Goal: Ask a question: Seek information or help from site administrators or community

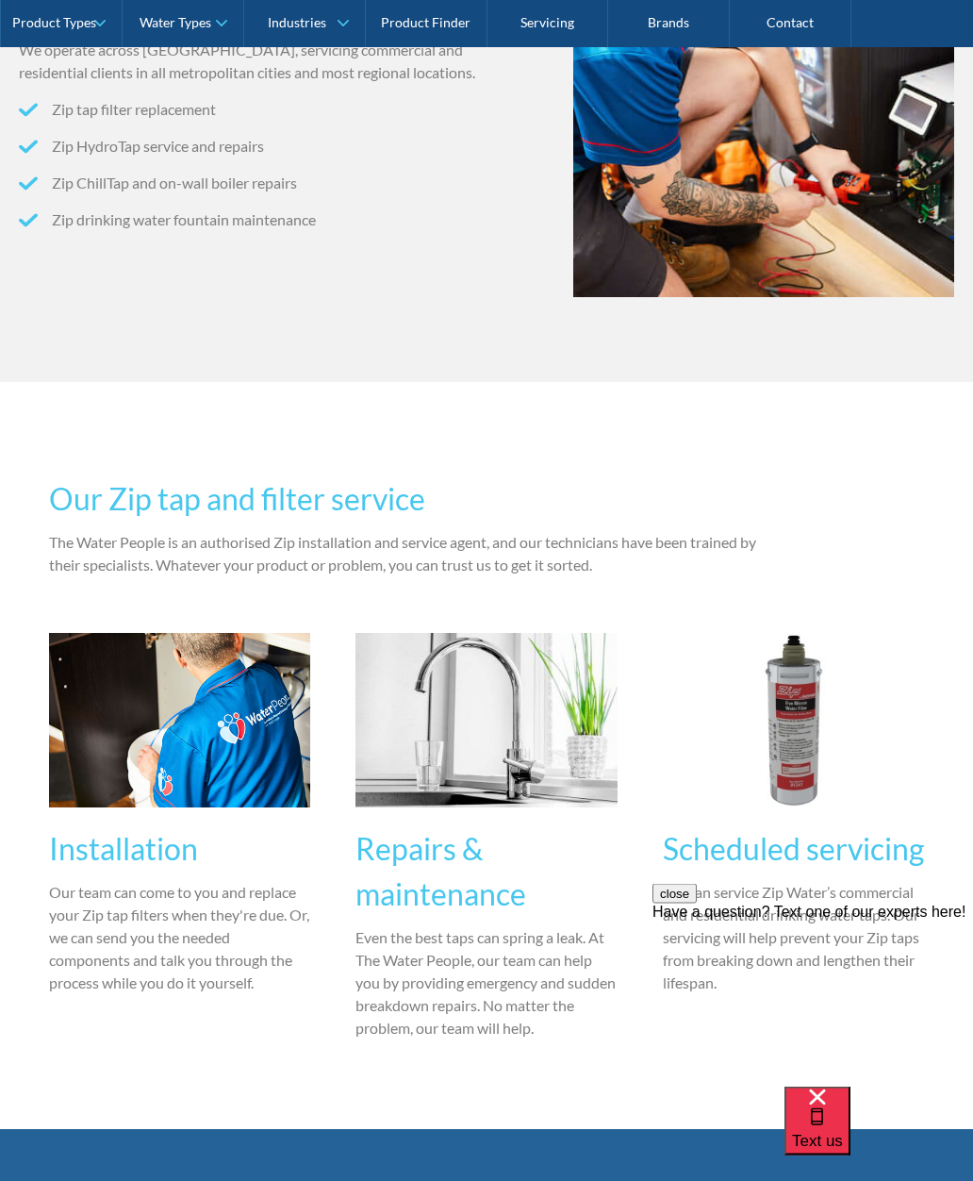
click at [843, 1135] on span "Text us" at bounding box center [817, 1140] width 51 height 18
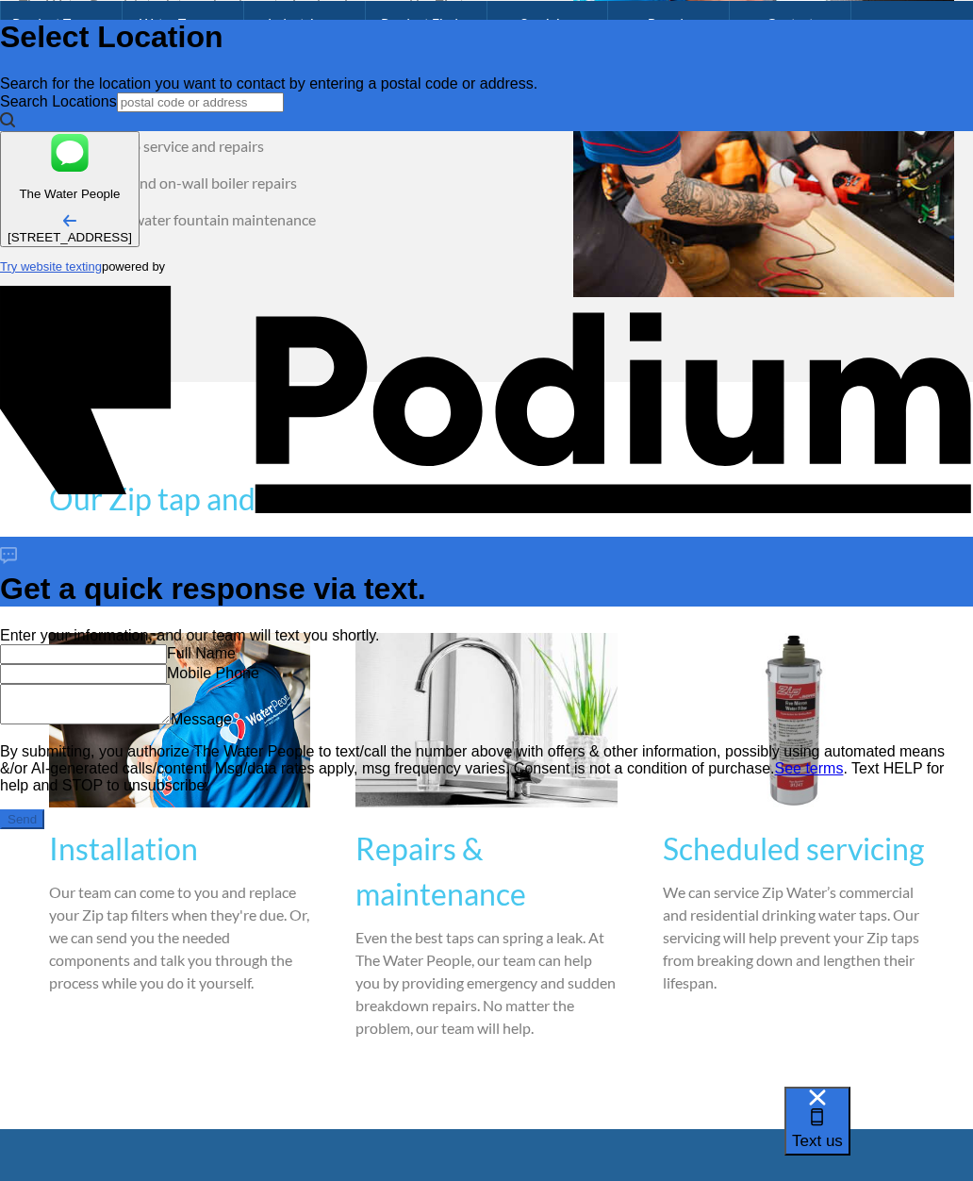
click at [167, 664] on input "text" at bounding box center [83, 654] width 167 height 20
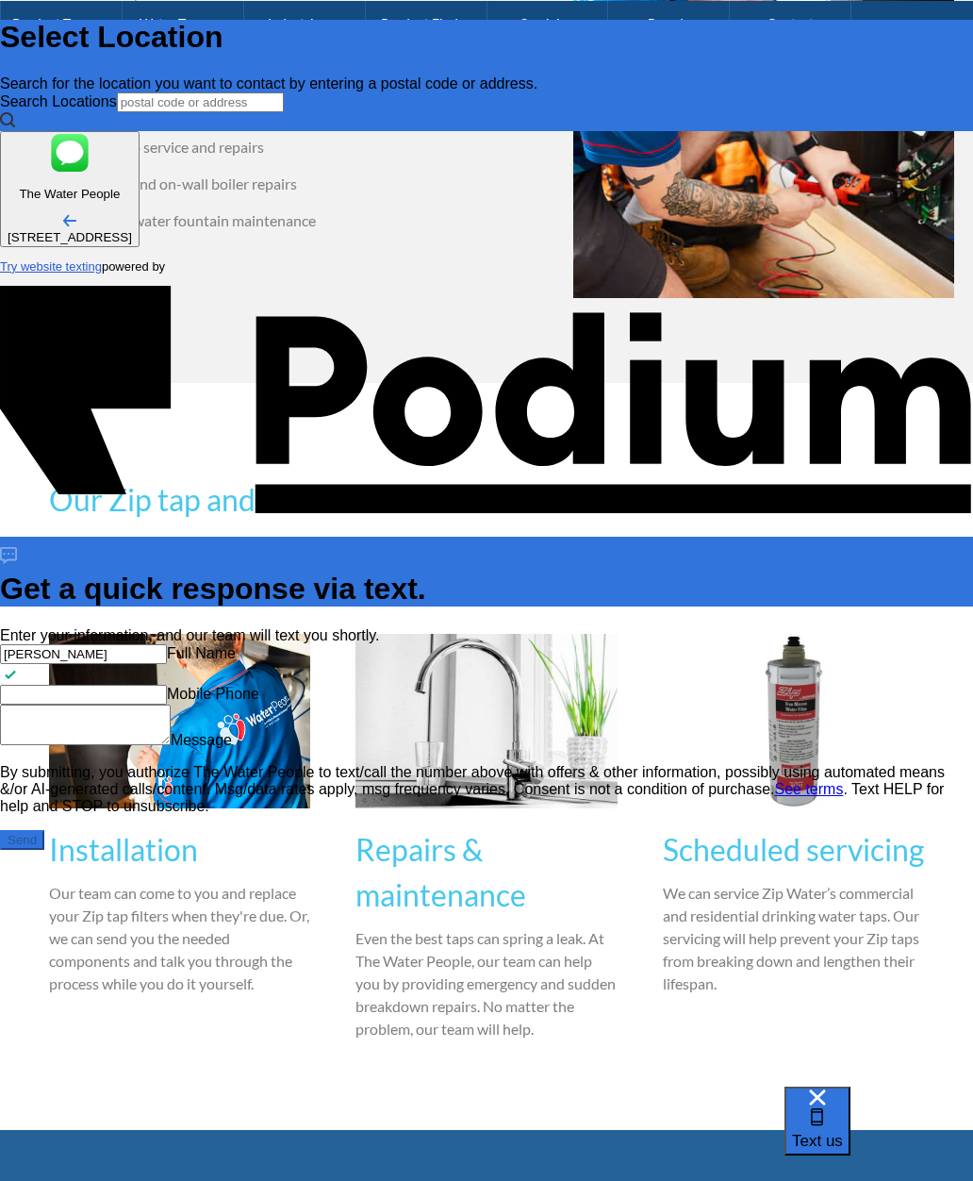
type input "[PERSON_NAME]"
click at [167, 704] on Phone "Mobile Phone" at bounding box center [83, 695] width 167 height 20
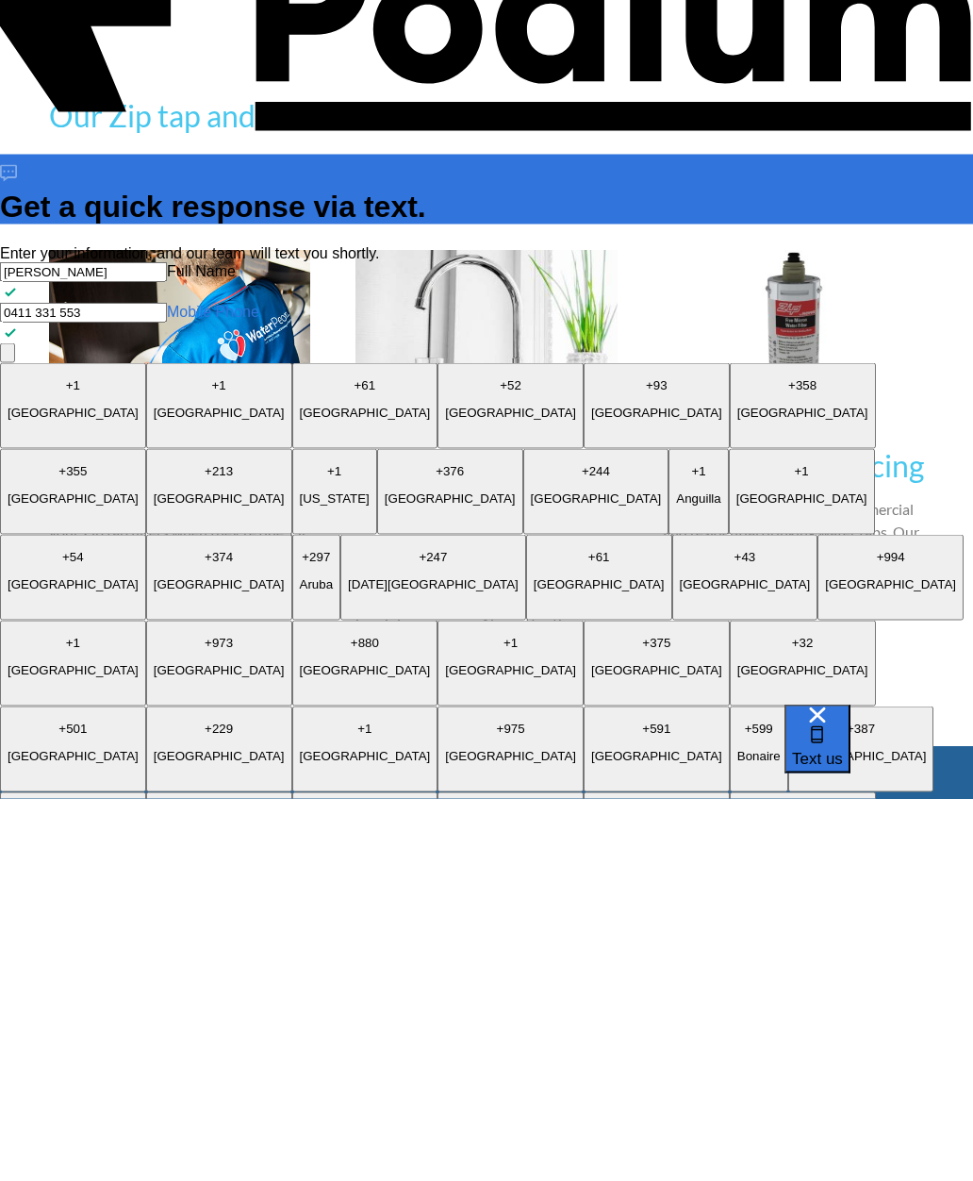
type Phone "0411 331 553"
type textarea "x"
type textarea "I"
type textarea "x"
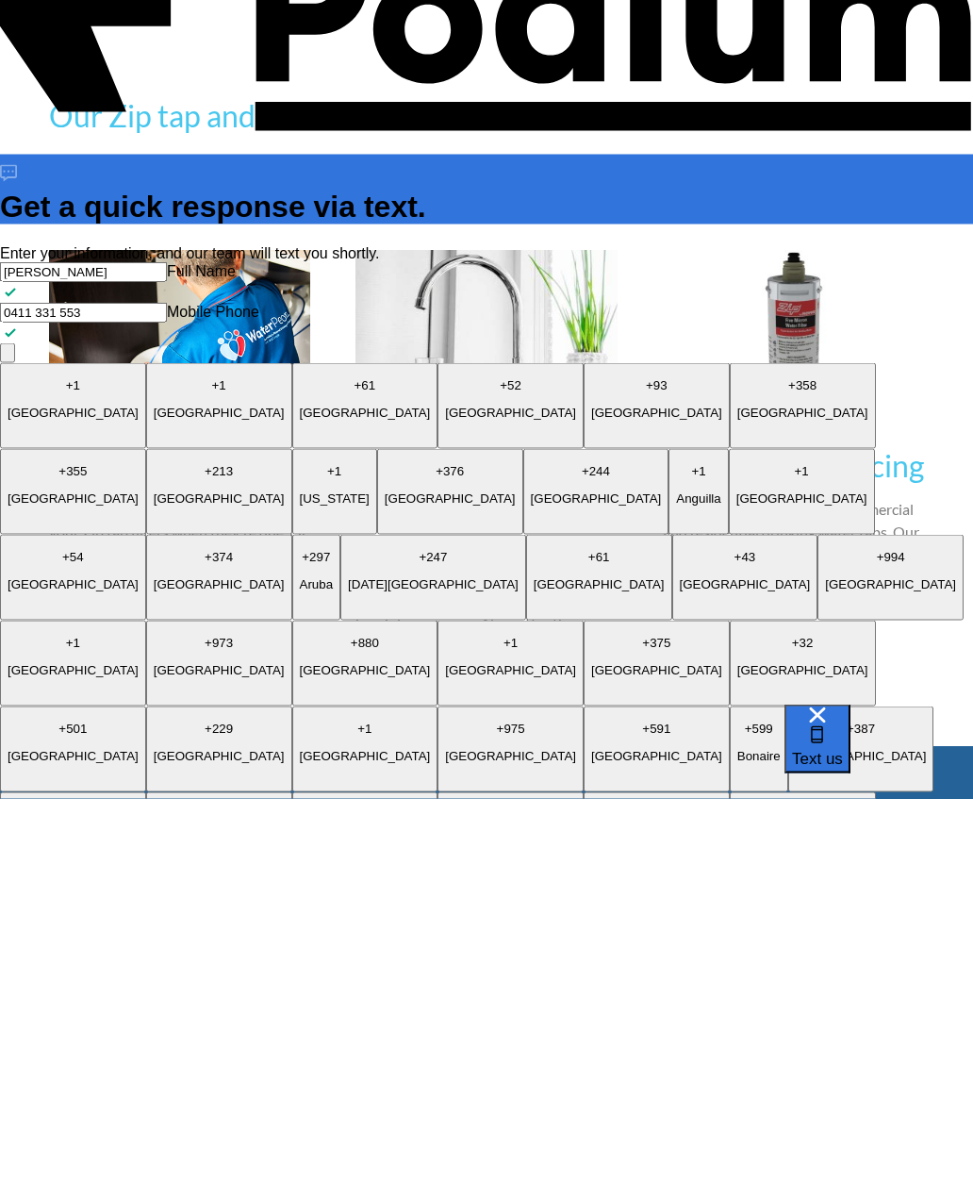
type textarea "I R"
type textarea "x"
type textarea "I RE"
type textarea "x"
type textarea "I RECE"
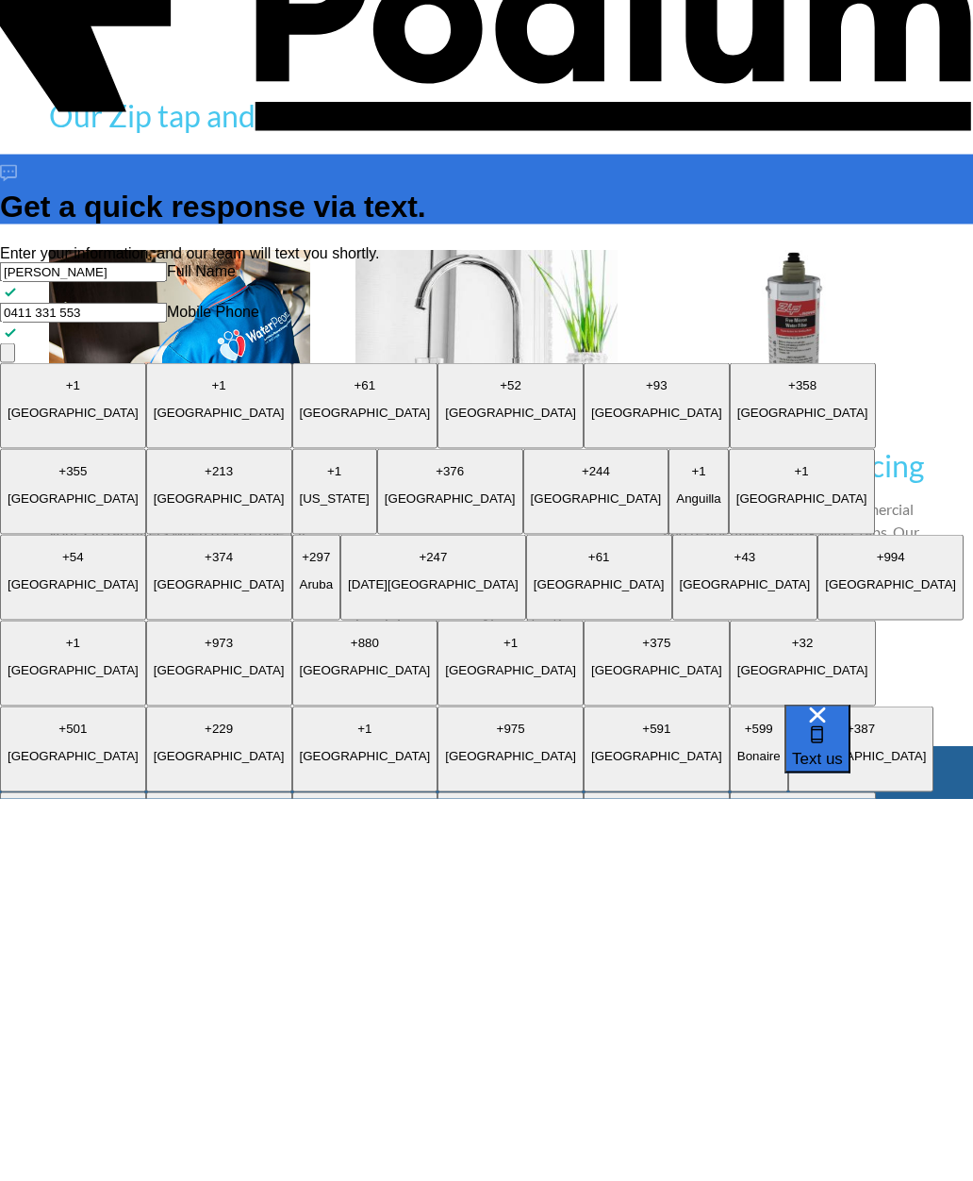
type textarea "x"
type textarea "I REC"
type textarea "x"
type textarea "I RE"
type textarea "x"
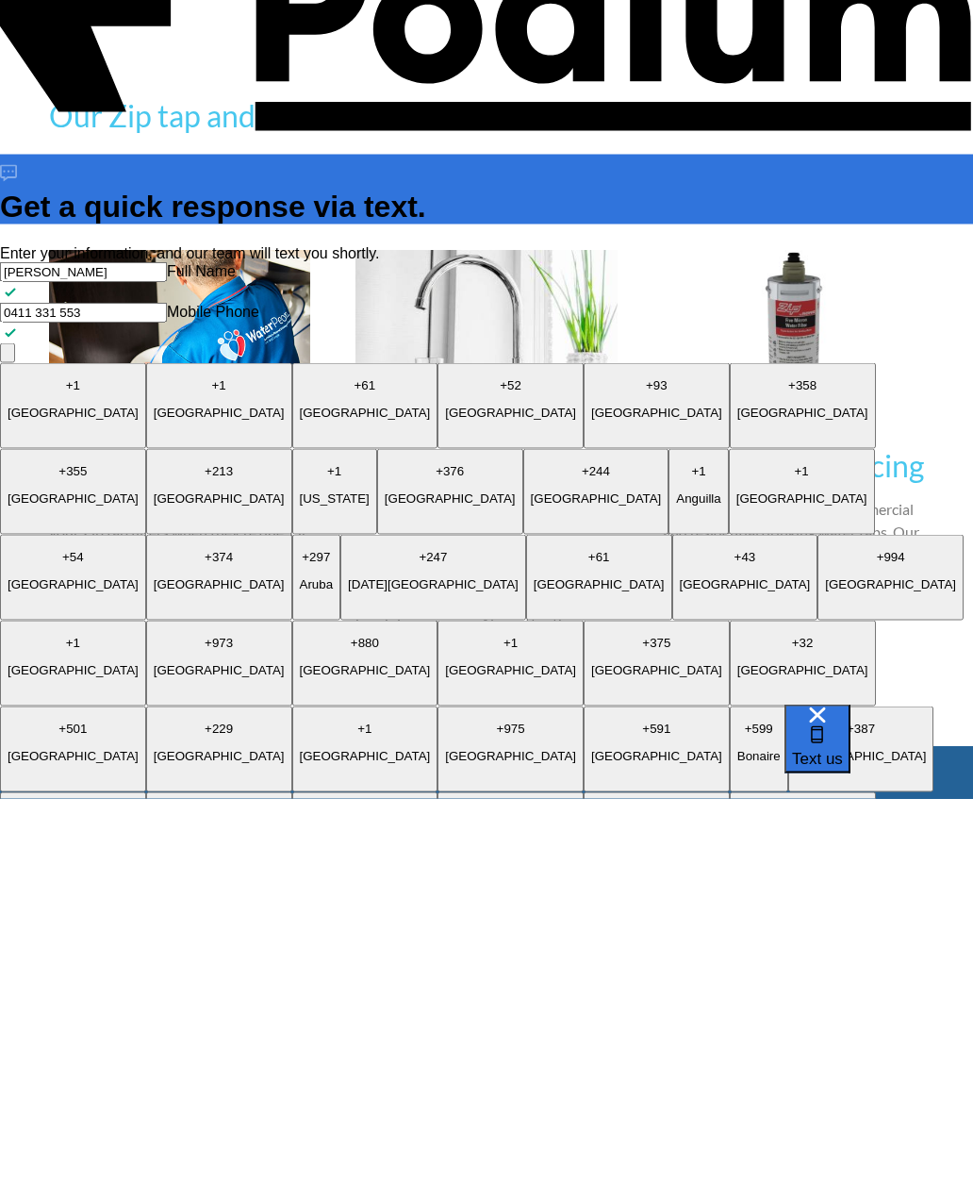
type textarea "I R"
type textarea "x"
type textarea "I r"
type textarea "x"
type textarea "I re"
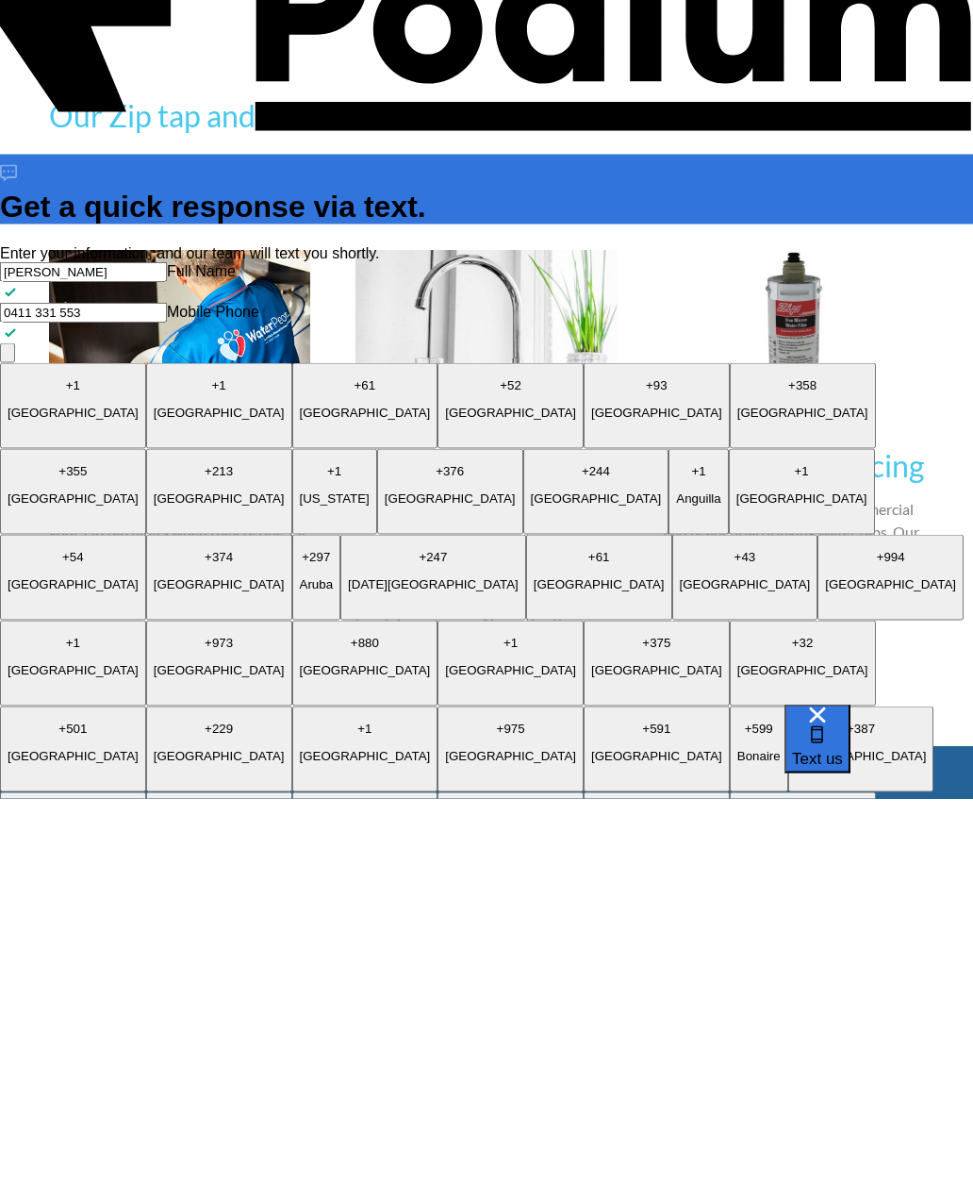
type textarea "x"
type textarea "I rec"
type textarea "x"
type textarea "I recen"
type textarea "x"
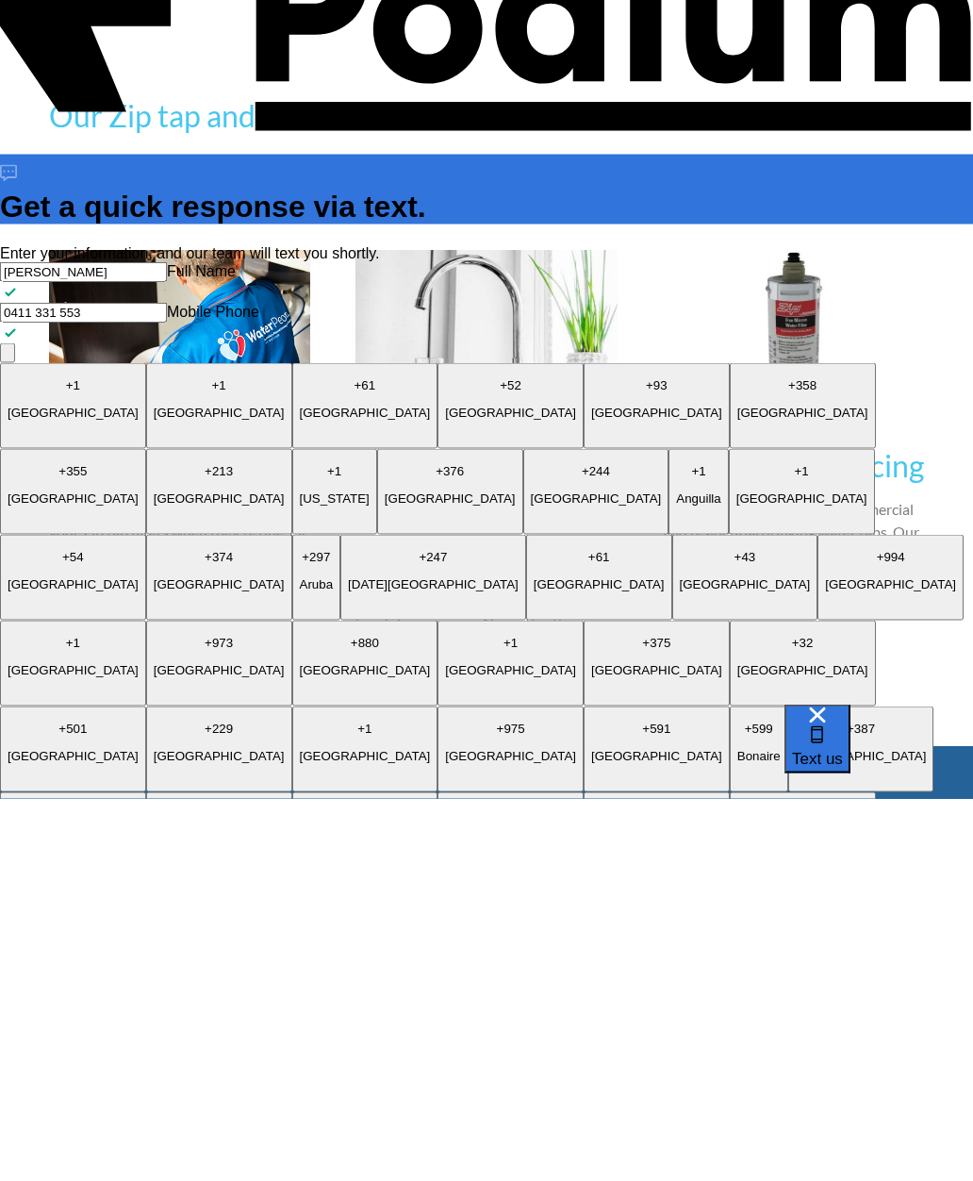
type textarea "I recent"
type textarea "x"
type textarea "I recentl"
type textarea "x"
type textarea "I recently"
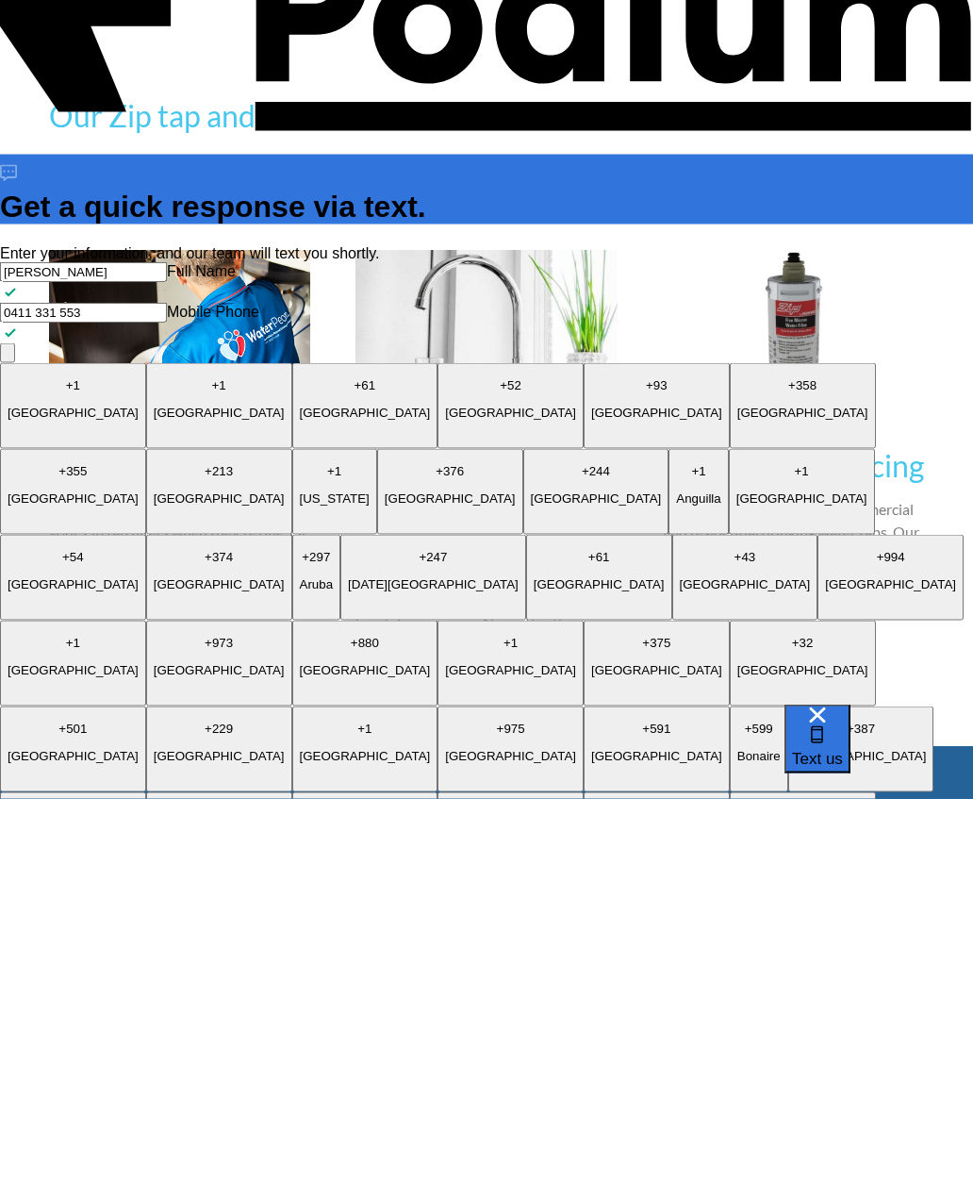
type textarea "I recently h"
type textarea "x"
type textarea "I recently ha"
type textarea "x"
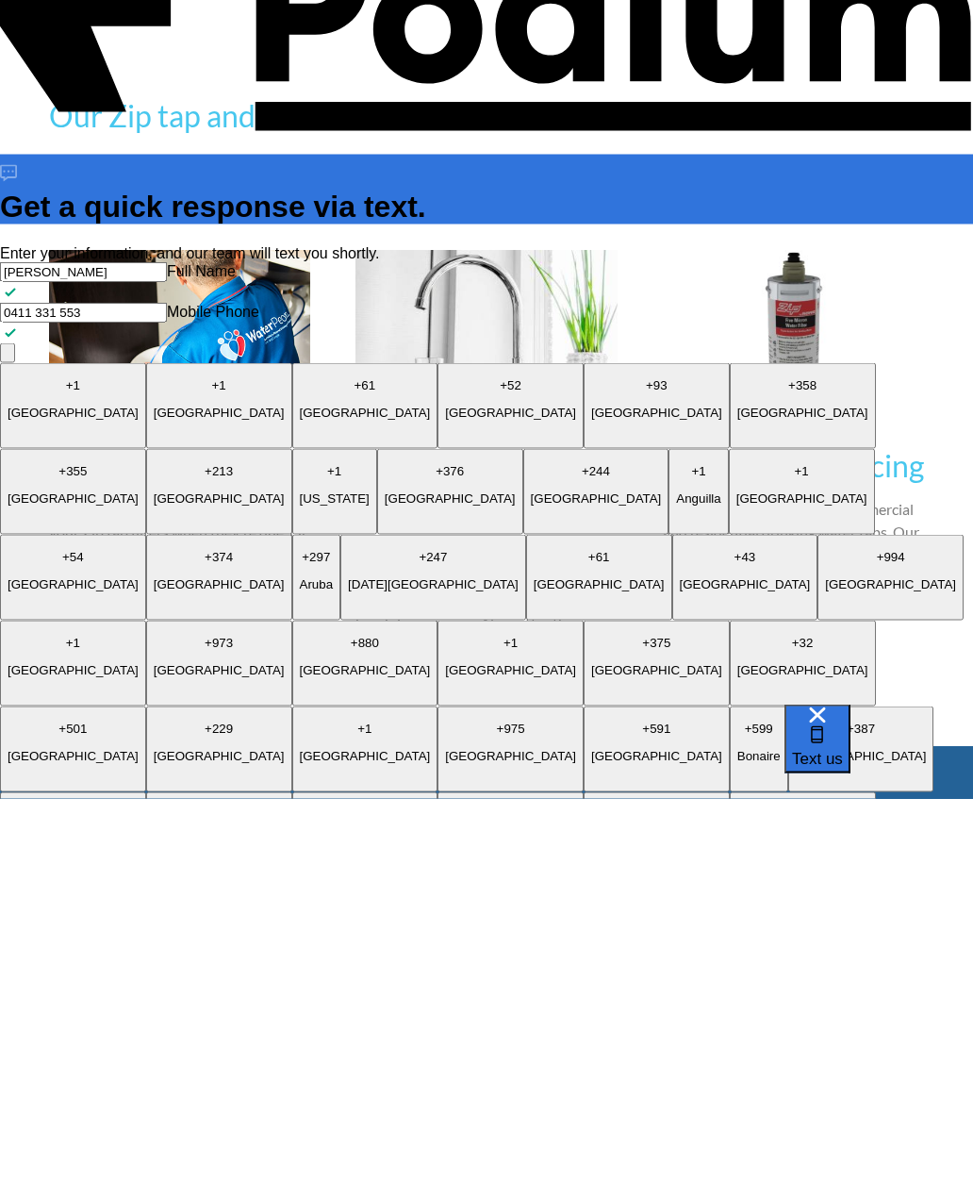
type textarea "I recently had"
type textarea "x"
type textarea "I recently had a"
type textarea "x"
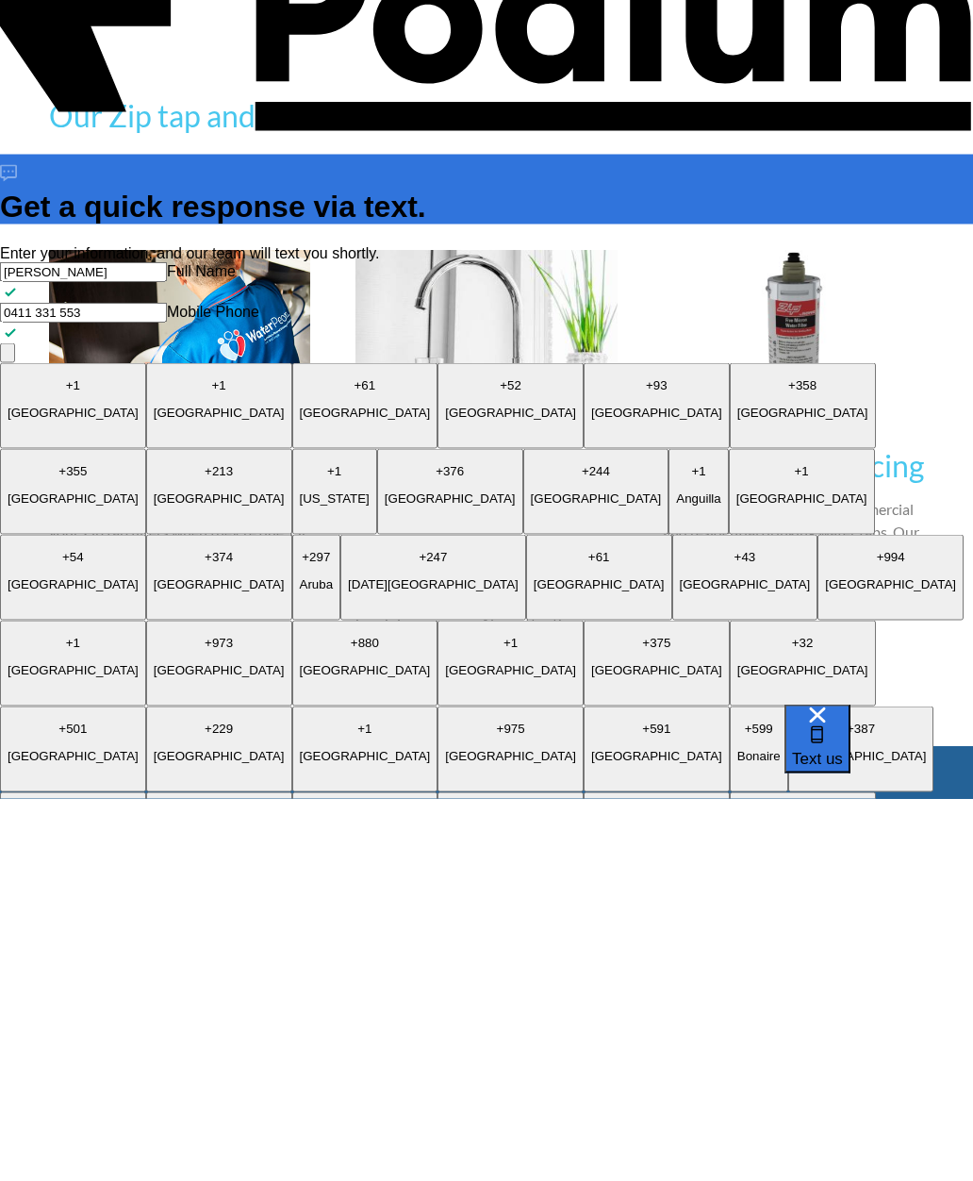
type textarea "x"
type textarea "I recently had a Zi"
type textarea "x"
type textarea "I recently had a Zip"
type textarea "x"
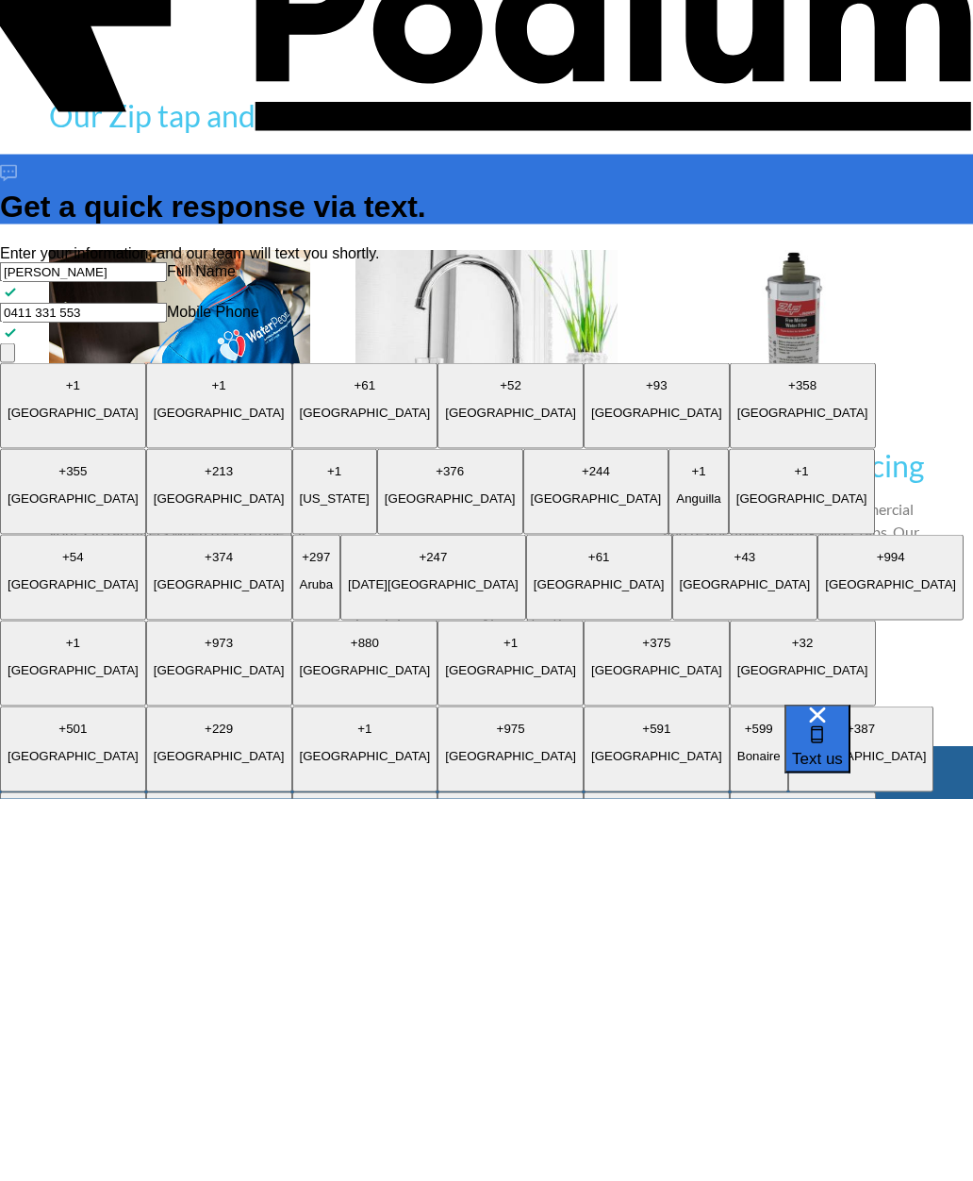
type textarea "I recently had a Zip Hy"
type textarea "x"
type textarea "I recently had a Zip Hydr"
type textarea "x"
type textarea "I recently had a Zip Hydro"
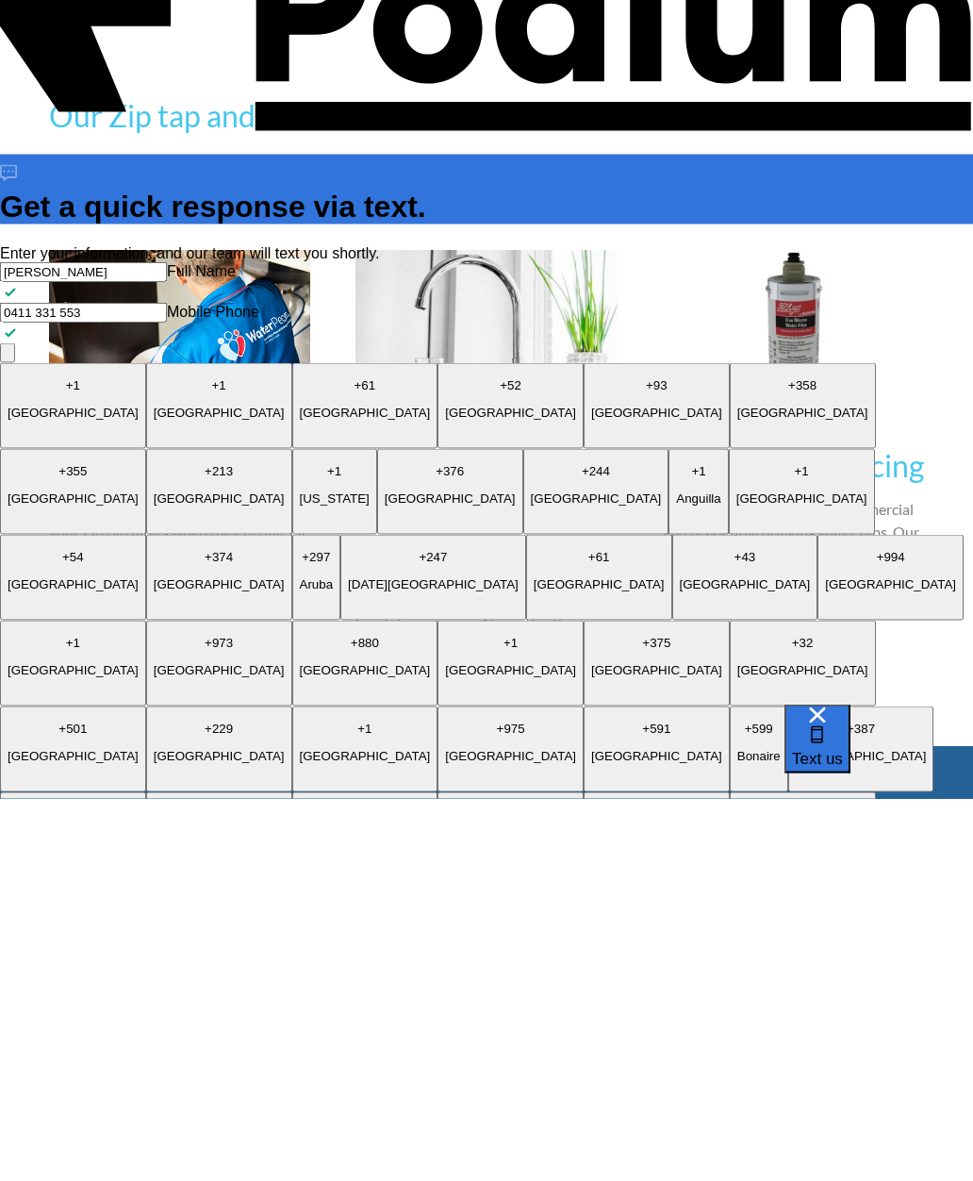
type textarea "x"
type textarea "I recently had a Zip Hydrota"
type textarea "x"
type textarea "I recently had a Zip Hydrotap"
type textarea "x"
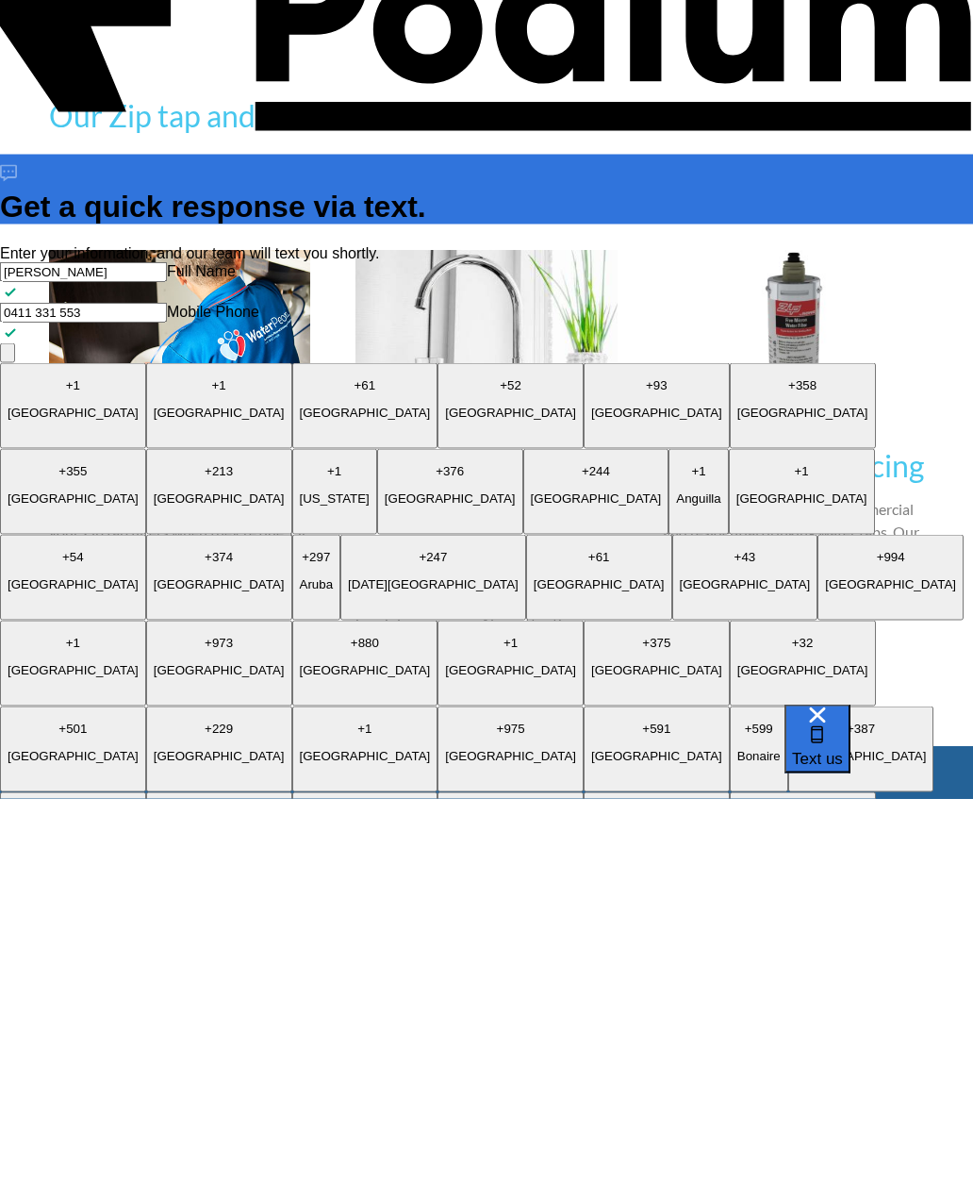
type textarea "I recently had a Zip HydrotapG"
type textarea "x"
type textarea "I recently had a Zip HydrotapG5"
type textarea "x"
type textarea "I recently had a Zip HydrotapG5"
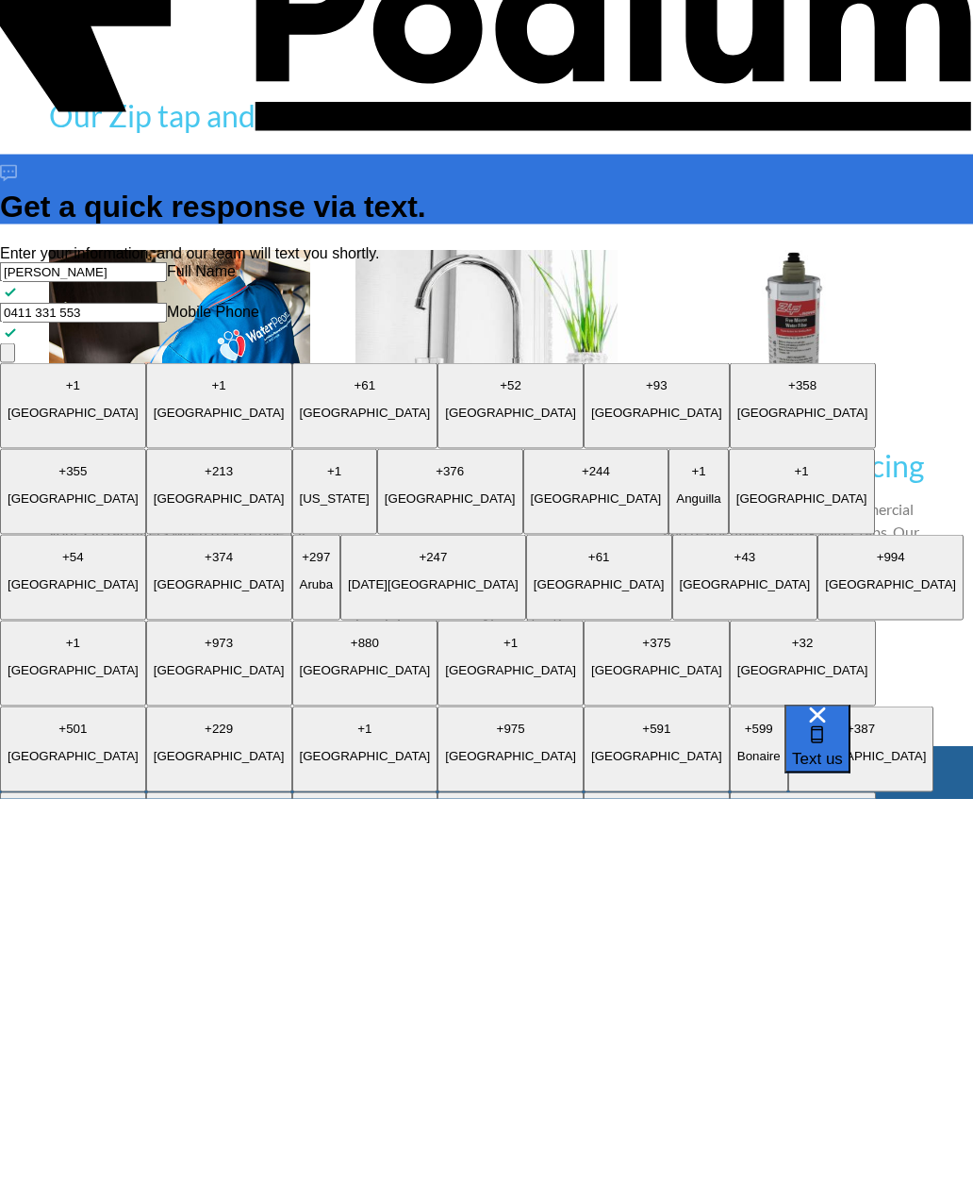
type textarea "x"
type textarea "I recently had a Zip HydrotapG5 in"
type textarea "x"
type textarea "I recently had a Zip HydrotapG5 ins"
type textarea "x"
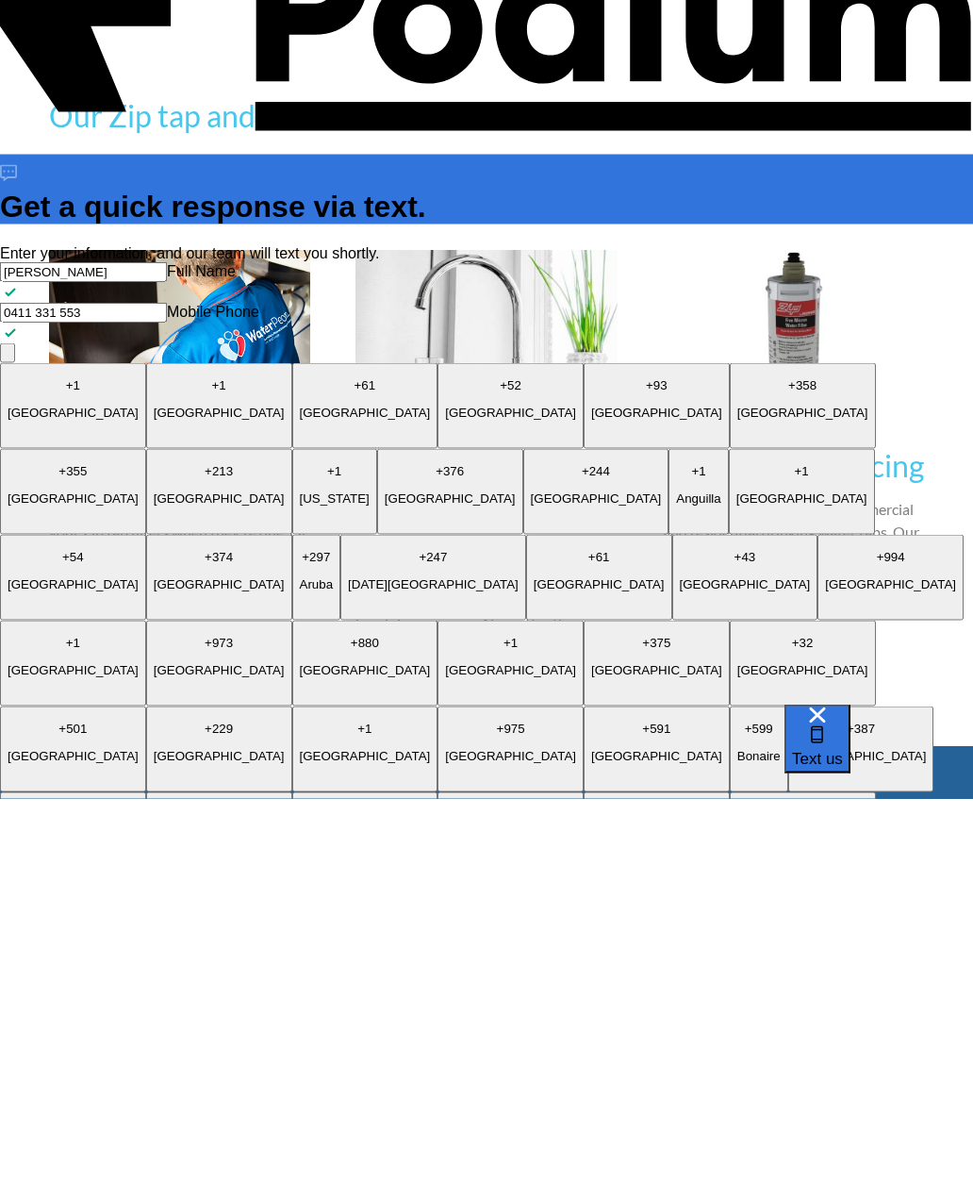
type textarea "I recently had a Zip HydrotapG5 insr"
type textarea "x"
type textarea "I recently had a Zip HydrotapG5 ins"
type textarea "x"
type textarea "I recently had a Zip HydrotapG5 insta"
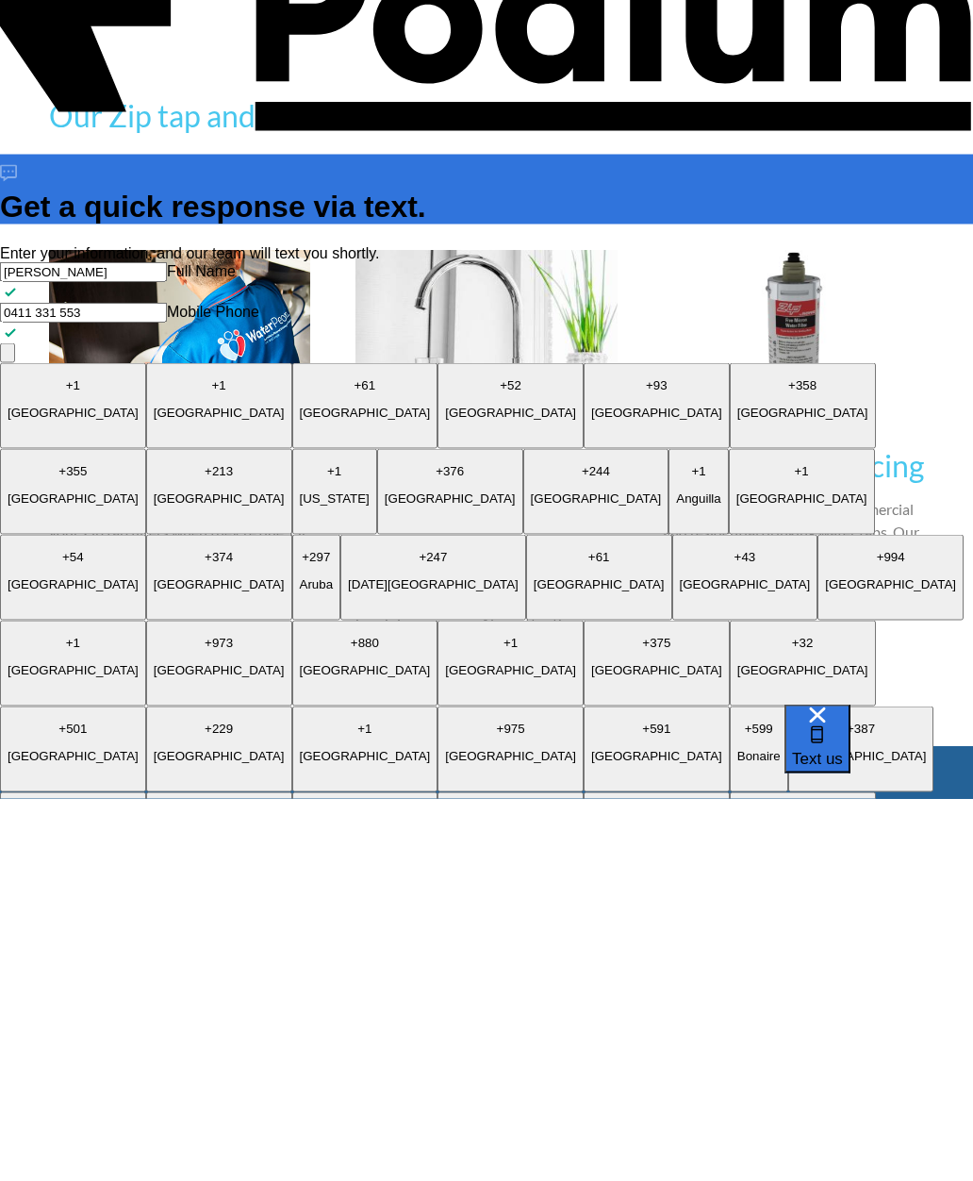
scroll to position [11, 0]
type textarea "x"
type textarea "I recently had a Zip HydrotapG5 install"
type textarea "x"
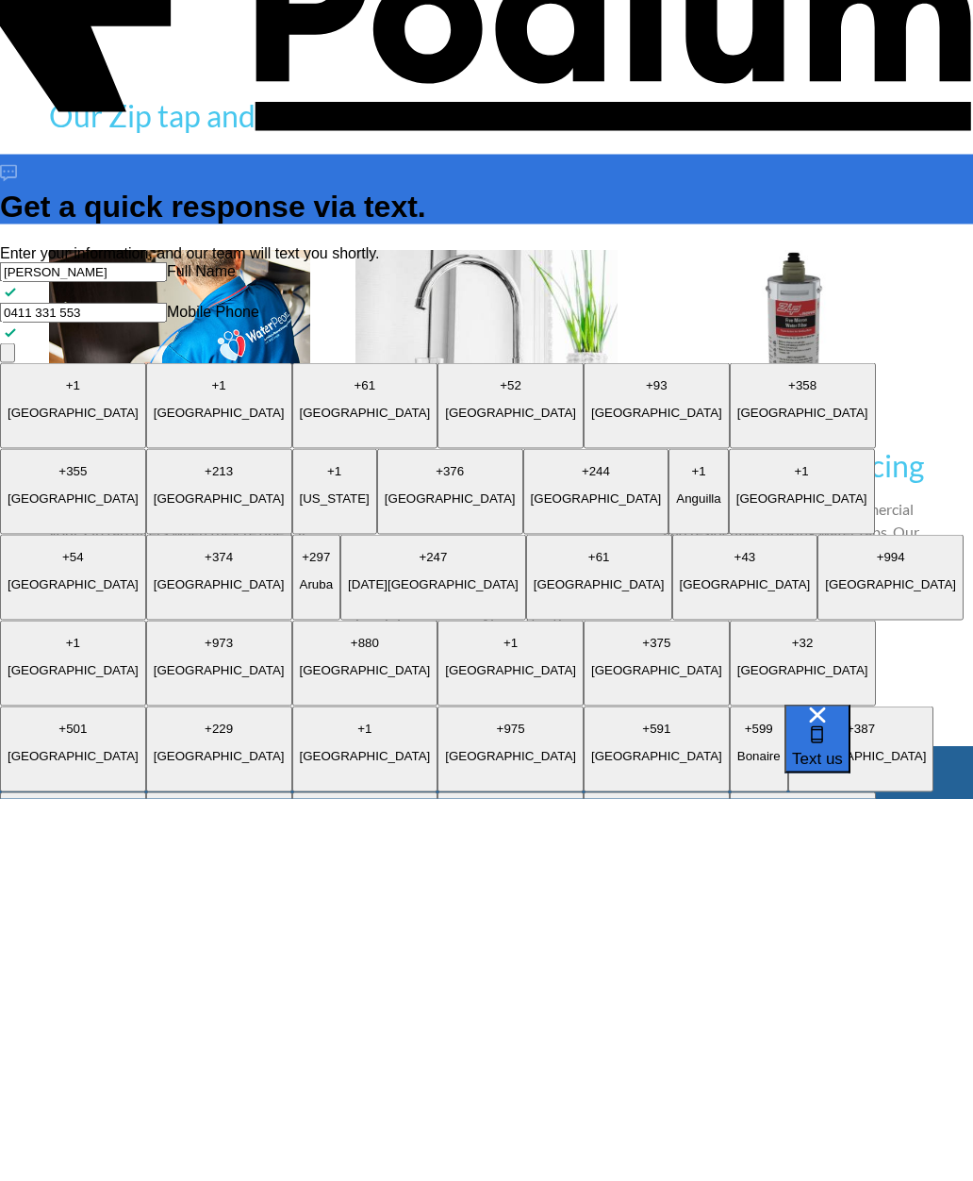
type textarea "I recently had a Zip HydrotapG5 installed"
type textarea "x"
type textarea "I recently had a Zip HydrotapG5 installed"
type textarea "x"
type textarea "I recently had a Zip HydrotapG5 installed bu"
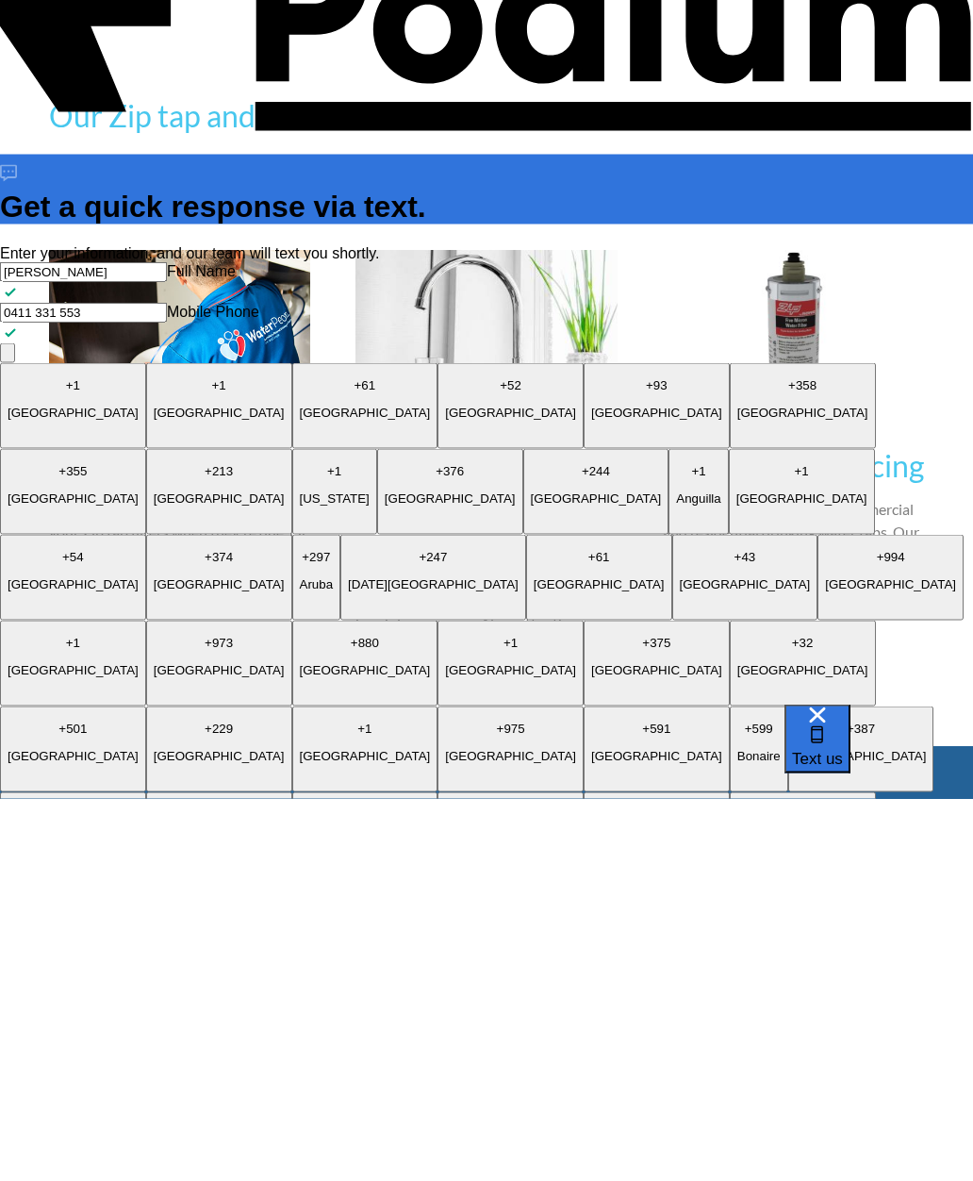
type textarea "x"
type textarea "I recently had a Zip HydrotapG5 installed but"
type textarea "x"
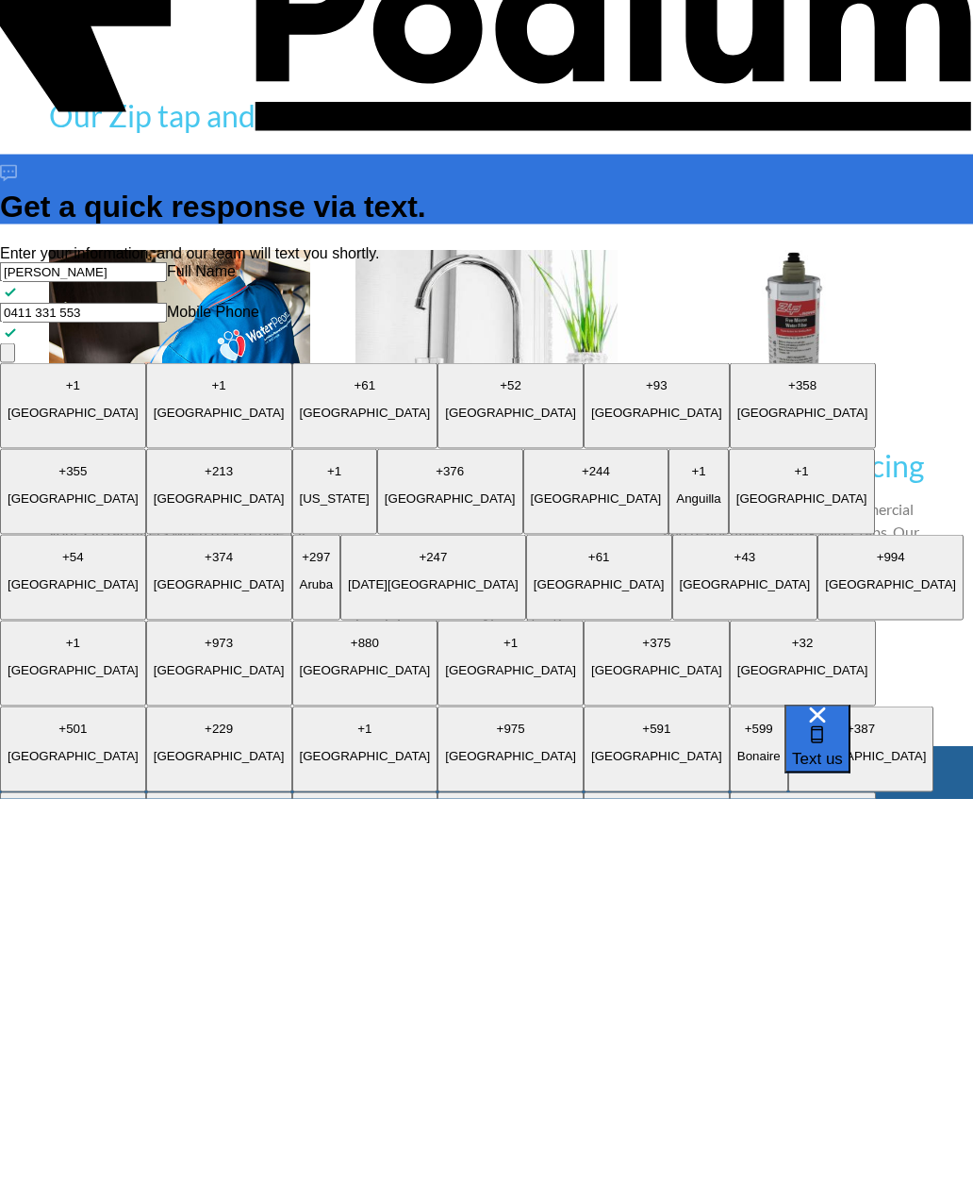
type textarea "I recently had a Zip HydrotapG5 installed but w"
type textarea "x"
type textarea "I recently had a Zip HydrotapG5 installed but whe"
type textarea "x"
type textarea "I recently had a Zip HydrotapG5 installed but when"
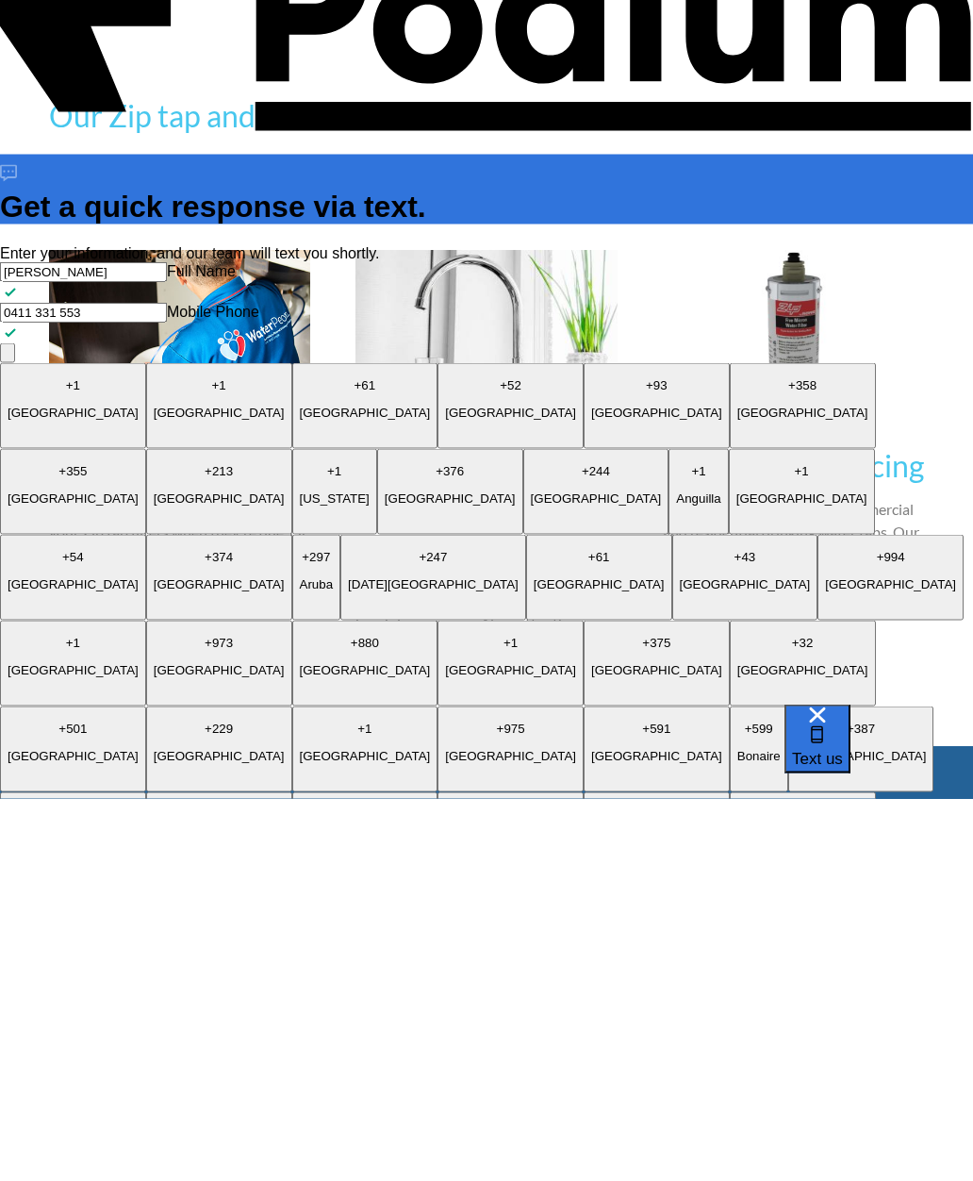
type textarea "x"
type textarea "I recently had a Zip HydrotapG5 installed but when I"
type textarea "x"
type textarea "I recently had a Zip HydrotapG5 installed but when I s"
type textarea "x"
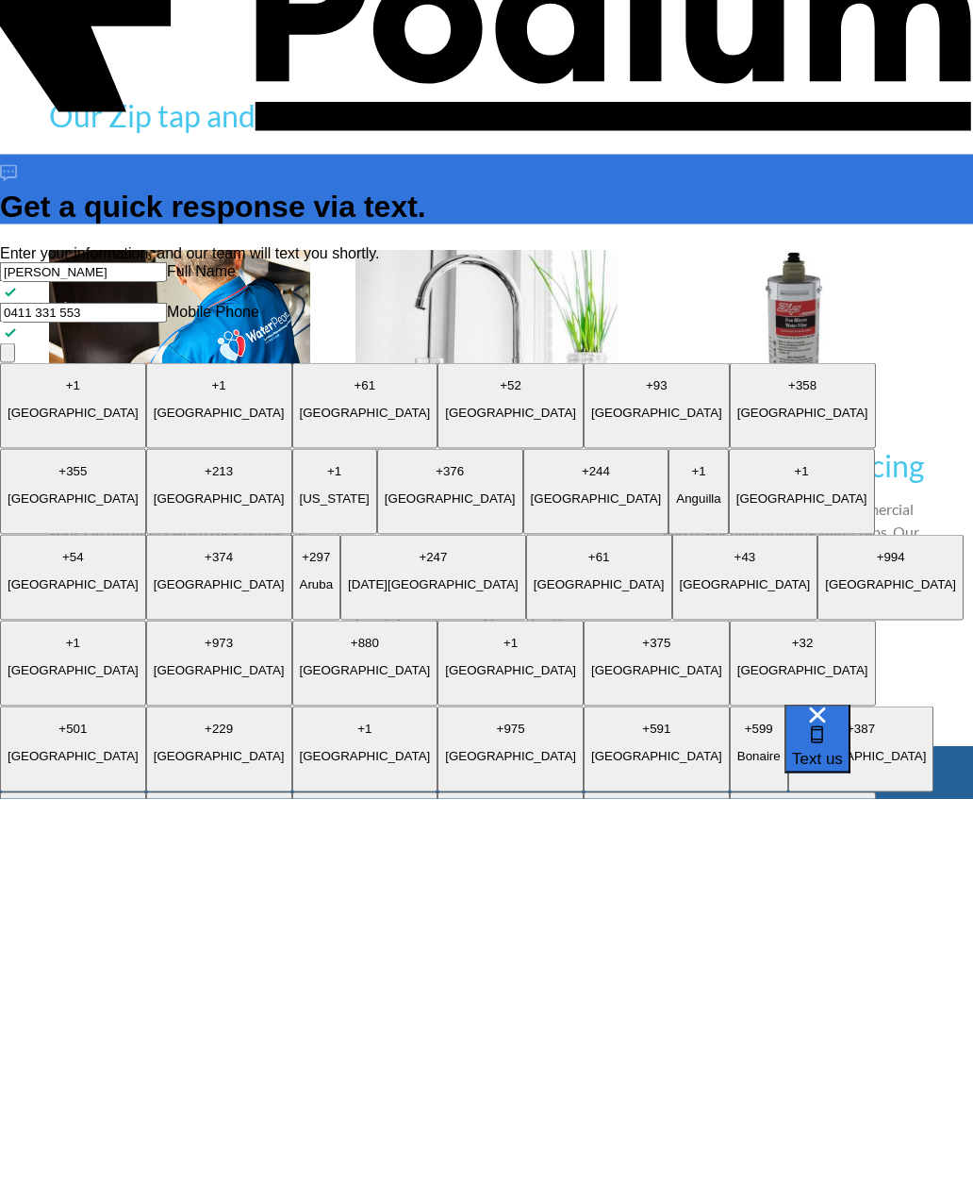
type textarea "I recently had a Zip HydrotapG5 installed but when I sc"
type textarea "x"
type textarea "I recently had a Zip HydrotapG5 installed but when I s"
type textarea "x"
type textarea "I recently had a Zip HydrotapG5 installed but when I"
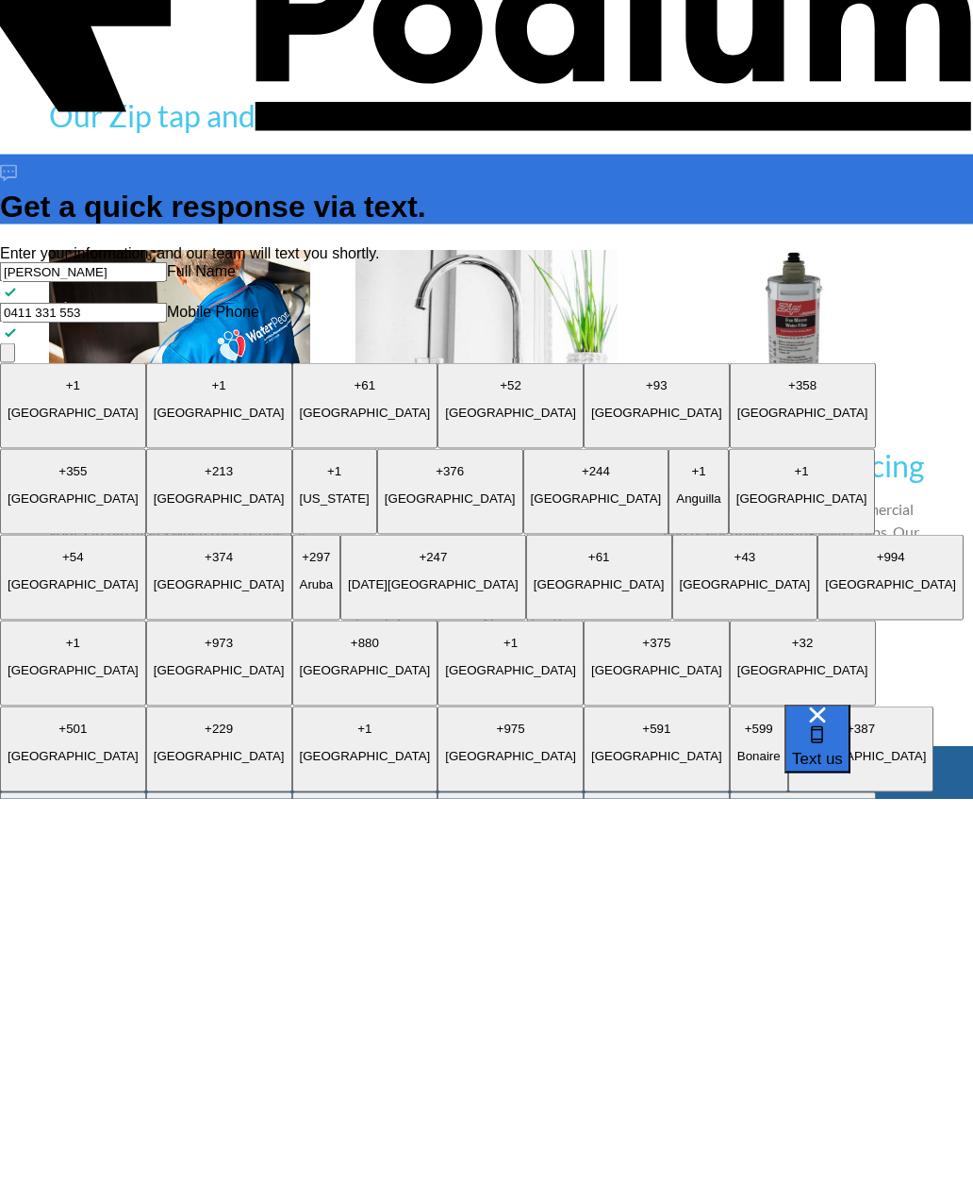
type textarea "x"
type textarea "I recently had a Zip HydrotapG5 installed but when"
type textarea "x"
type textarea "I recently had a Zip HydrotapG5 installed but wh"
type textarea "x"
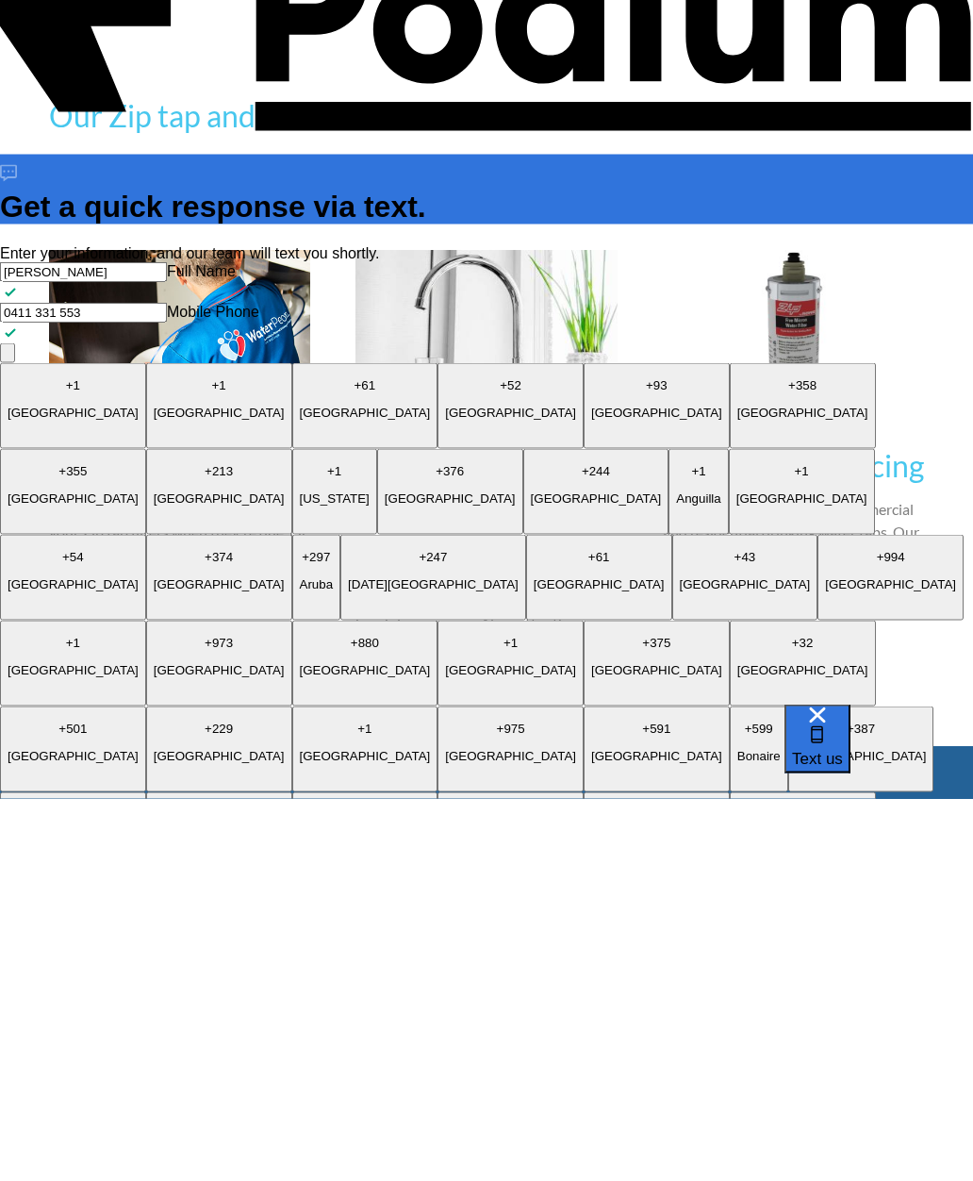
type textarea "I recently had a Zip HydrotapG5 installed but"
type textarea "x"
type textarea "I recently had a Zip HydrotapG5 installed but I"
type textarea "x"
type textarea "I recently had a Zip HydrotapG5 installed but I h"
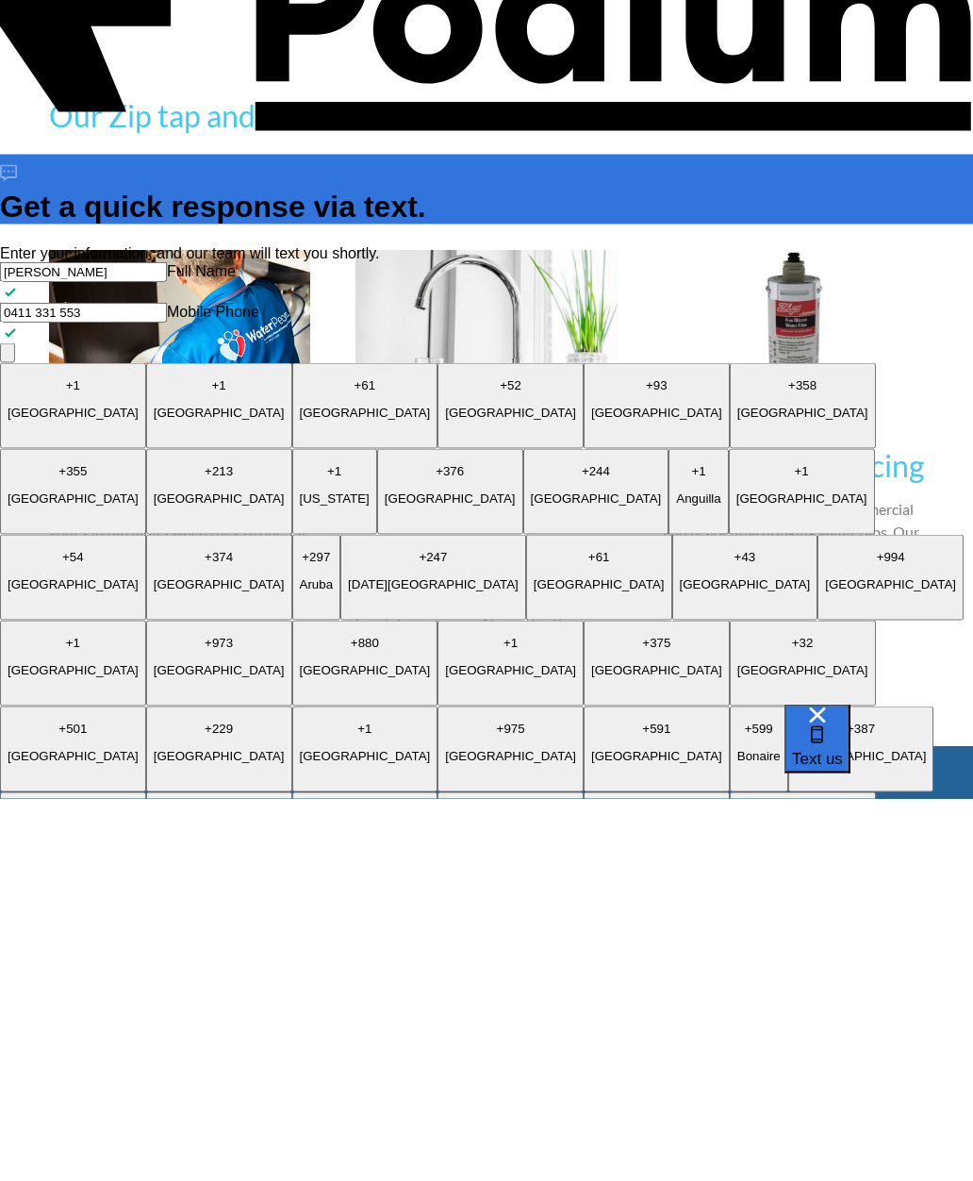
type textarea "x"
type textarea "I recently had a Zip HydrotapG5 installed but I ha"
type textarea "x"
type textarea "I recently had a Zip HydrotapG5 installed but I have"
type textarea "x"
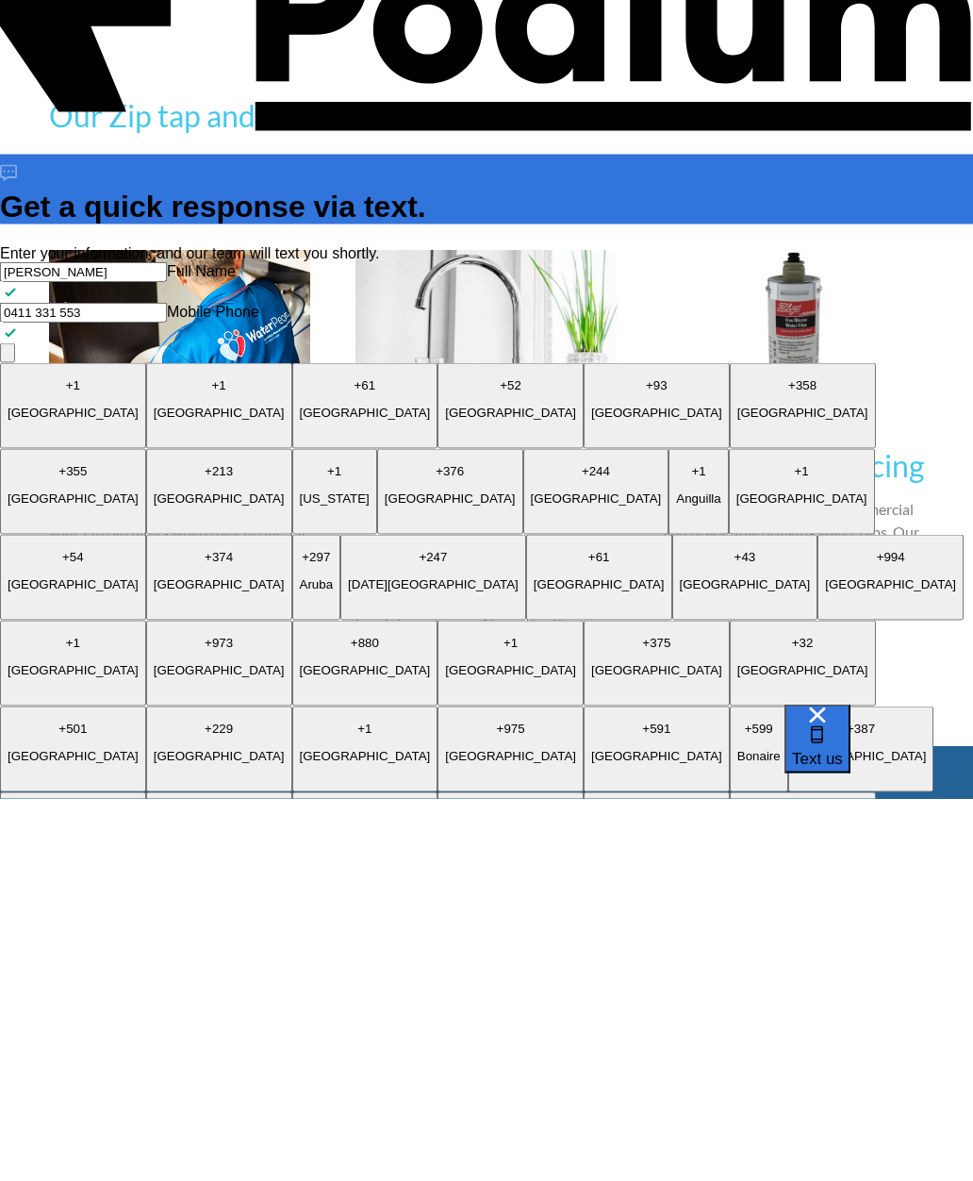
type textarea "I recently had a Zip HydrotapG5 installed but I have n"
type textarea "x"
type textarea "I recently had a Zip HydrotapG5 installed but I have no"
type textarea "x"
type textarea "I recently had a Zip HydrotapG5 installed but I have no i"
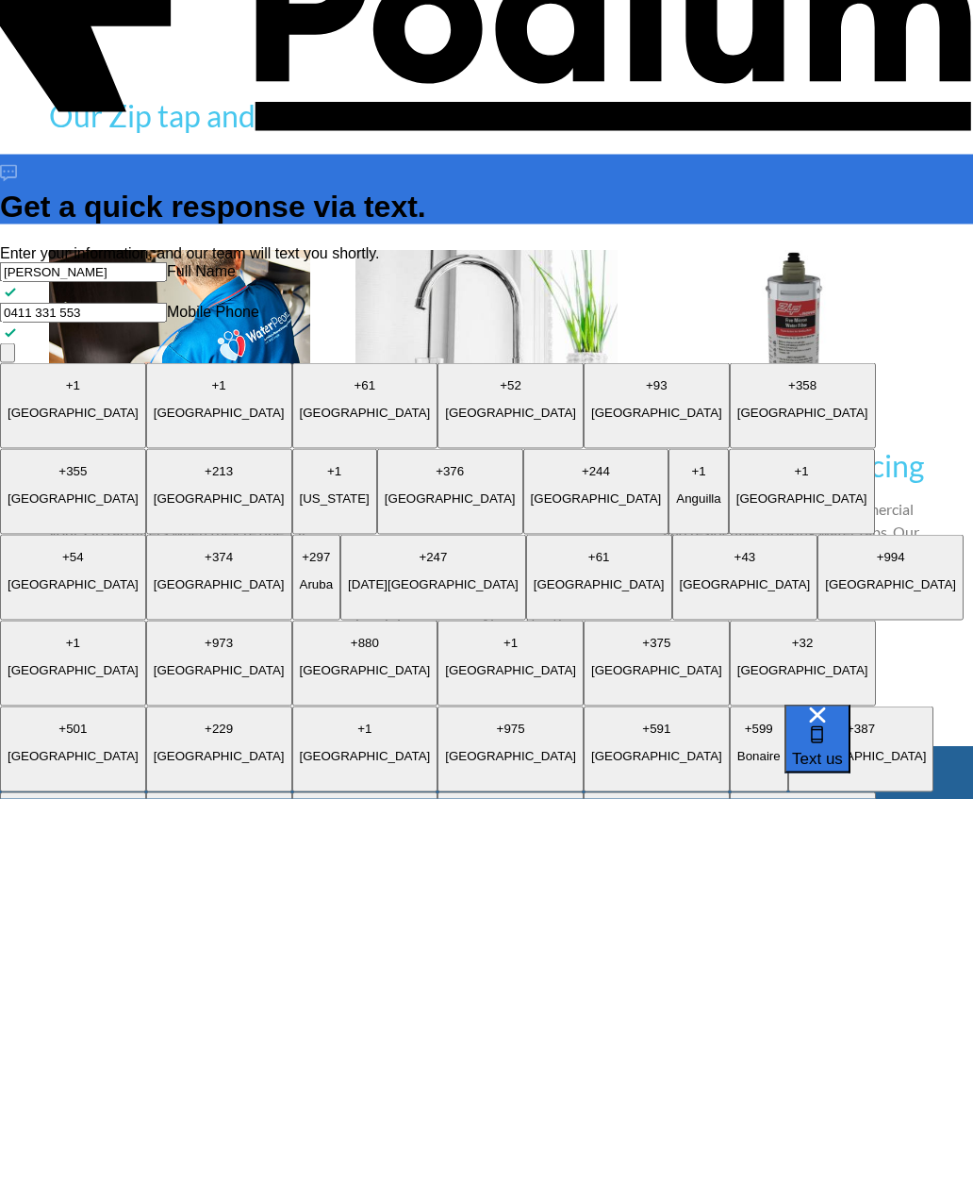
type textarea "x"
type textarea "I recently had a Zip HydrotapG5 installed but I have no id"
type textarea "x"
type textarea "I recently had a Zip HydrotapG5 installed but I have no idea"
type textarea "x"
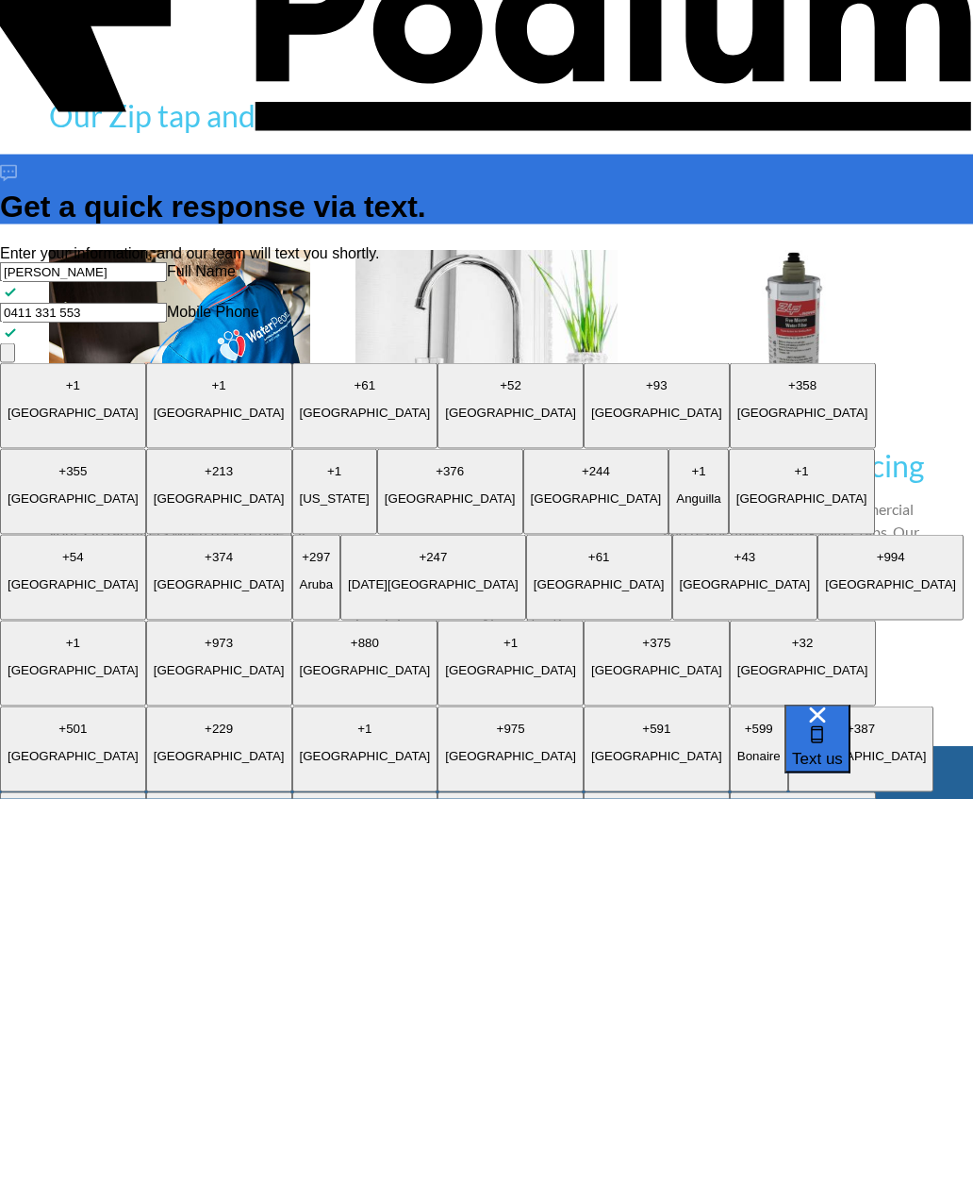
type textarea "I recently had a Zip HydrotapG5 installed but I have no idea"
type textarea "x"
type textarea "I recently had a Zip HydrotapG5 installed but I have no idea w"
type textarea "x"
type textarea "I recently had a Zip HydrotapG5 installed but I have no idea wh"
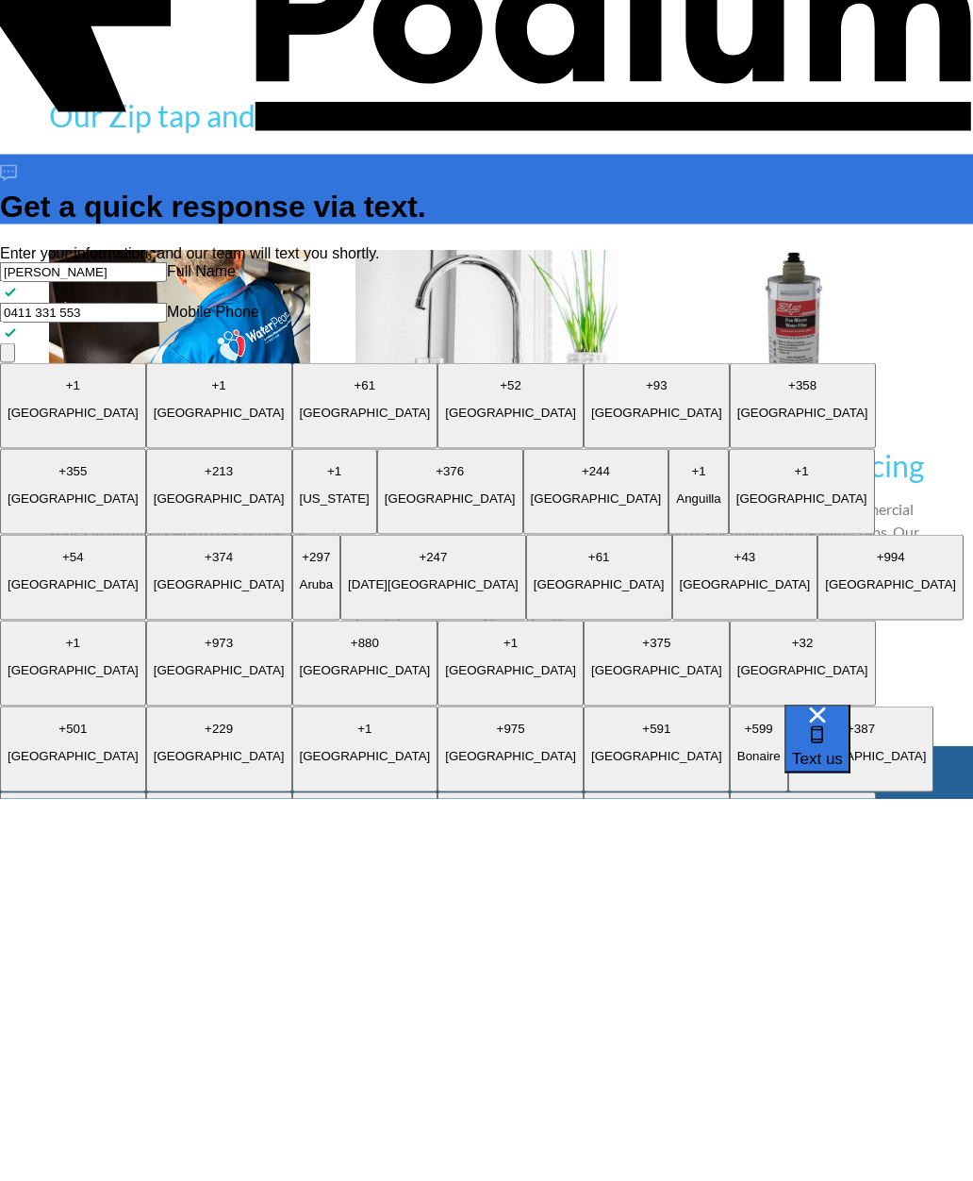
type textarea "x"
type textarea "I recently had a Zip HydrotapG5 installed but I have no idea wha"
type textarea "x"
type textarea "I recently had a Zip HydrotapG5 installed but I have no idea what"
type textarea "x"
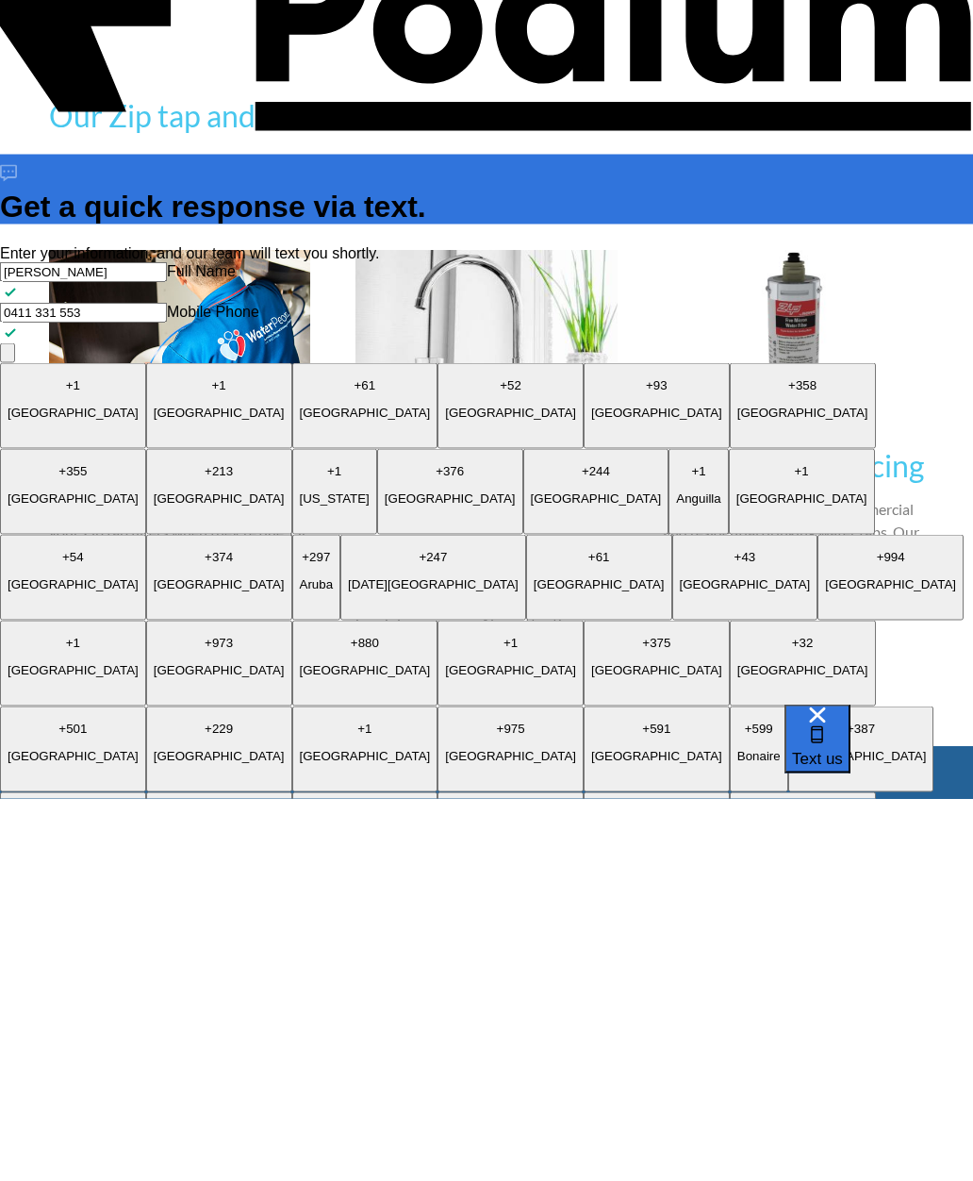
type textarea "I recently had a Zip HydrotapG5 installed but I have no idea what"
type textarea "x"
type textarea "I recently had a Zip HydrotapG5 installed but I have no idea what m"
type textarea "x"
type textarea "I recently had a Zip HydrotapG5 installed but I have no idea what mo"
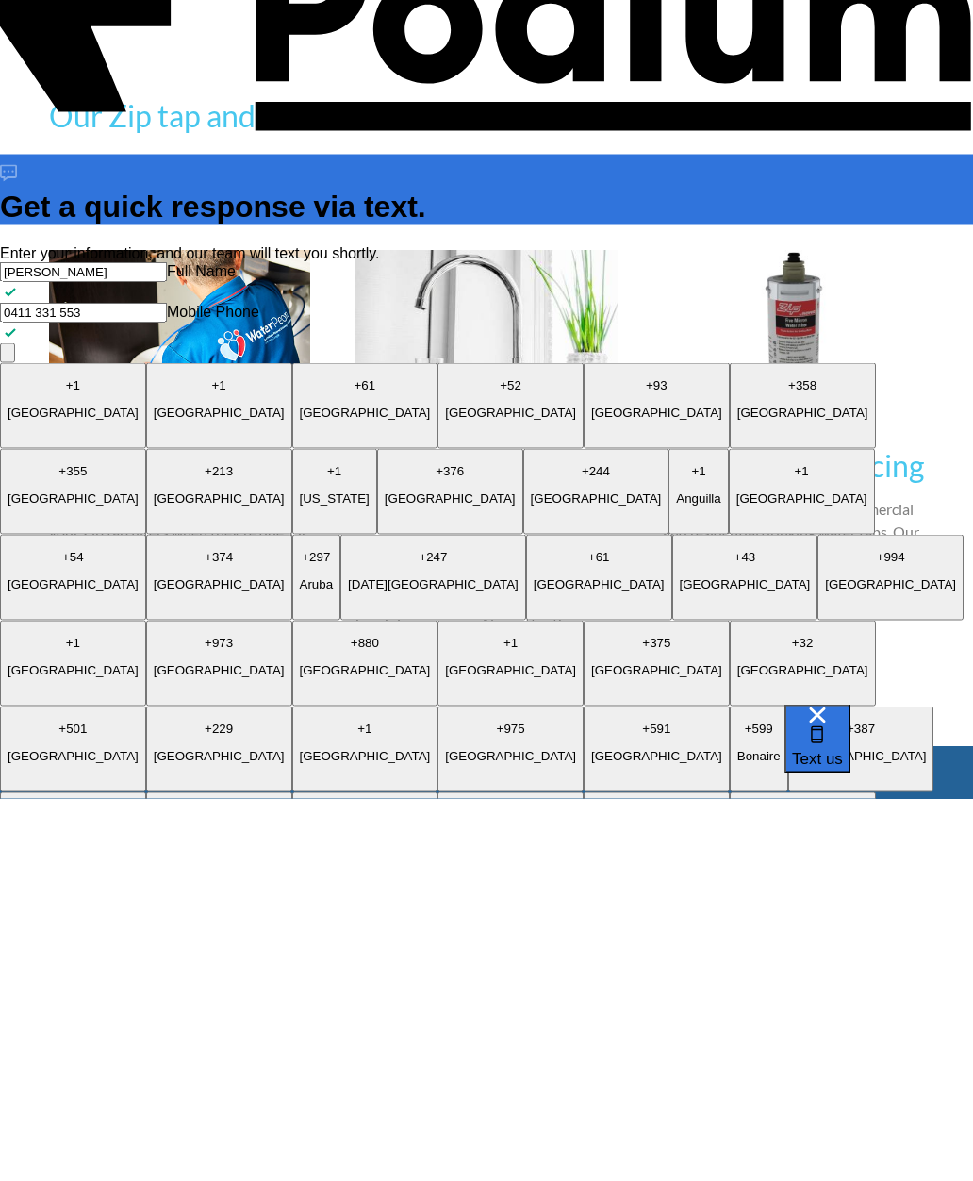
type textarea "x"
type textarea "I recently had a Zip HydrotapG5 installed but I have no idea what mod"
type textarea "x"
type textarea "I recently had a Zip HydrotapG5 installed but I have no idea what mode"
type textarea "x"
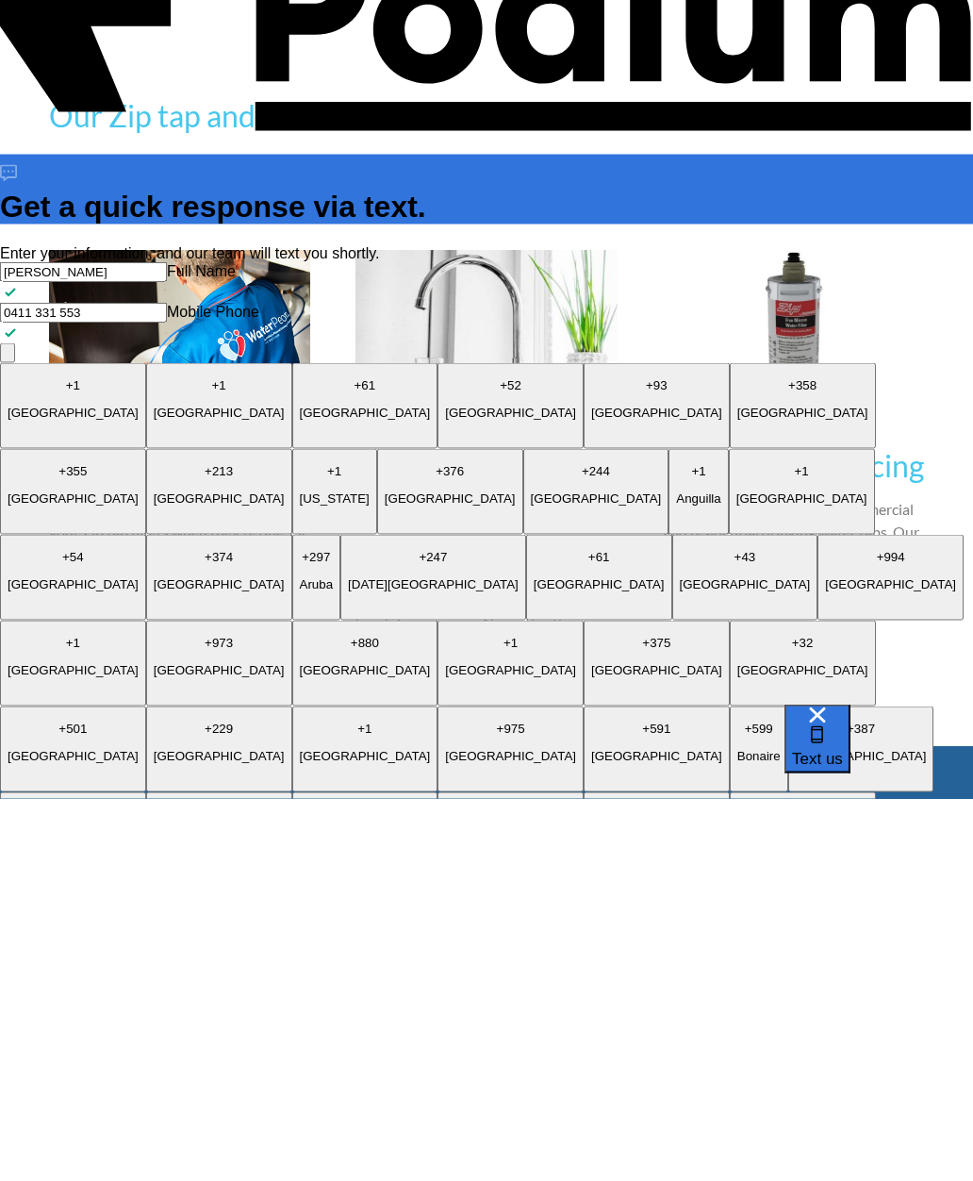
type textarea "I recently had a Zip HydrotapG5 installed but I have no idea what model"
type textarea "x"
type textarea "I recently had a Zip HydrotapG5 installed but I have no idea what model i"
type textarea "x"
type textarea "I recently had a Zip HydrotapG5 installed but I have no idea what model it"
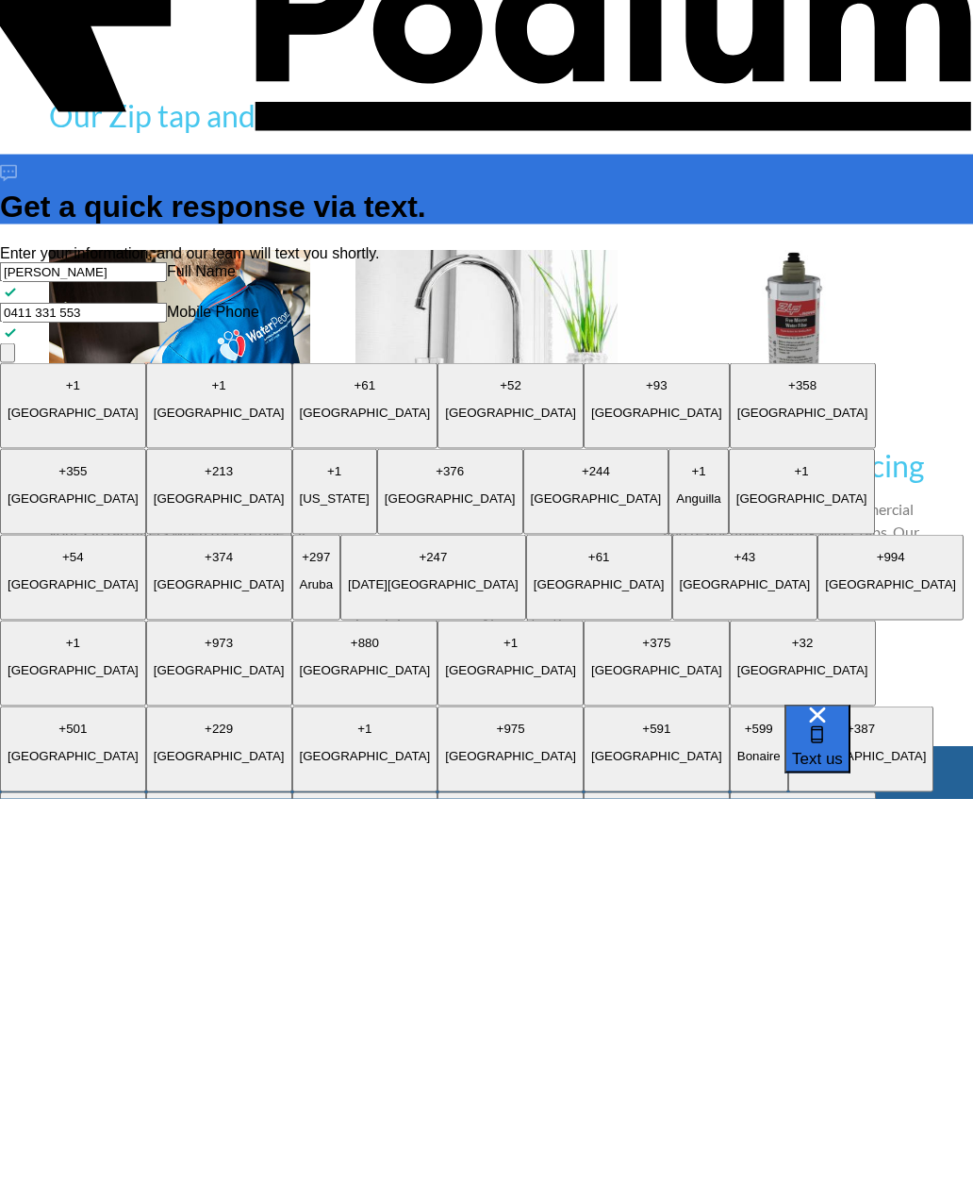
type textarea "x"
type textarea "I recently had a Zip HydrotapG5 installed but I have no idea what model it i"
type textarea "I recently had a Zip HydrotapG5 installed but I have no idea what model it is"
type textarea "x"
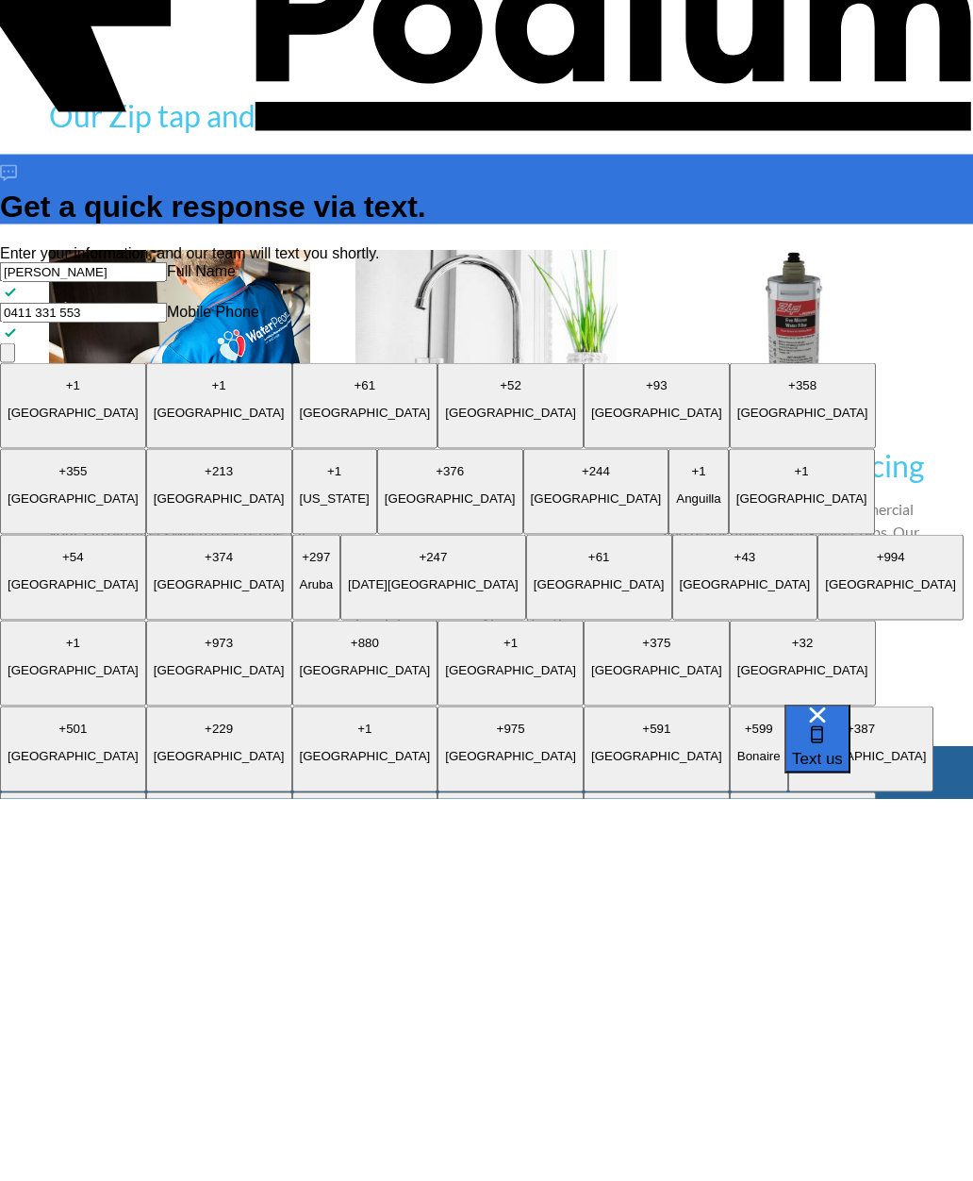
type textarea "I recently had a Zip HydrotapG5 installed but I have no idea what model it is a"
type textarea "x"
type textarea "I recently had a Zip HydrotapG5 installed but I have no idea what model it is as"
type textarea "x"
type textarea "I recently had a Zip HydrotapG5 installed but I have no idea what model it is a…"
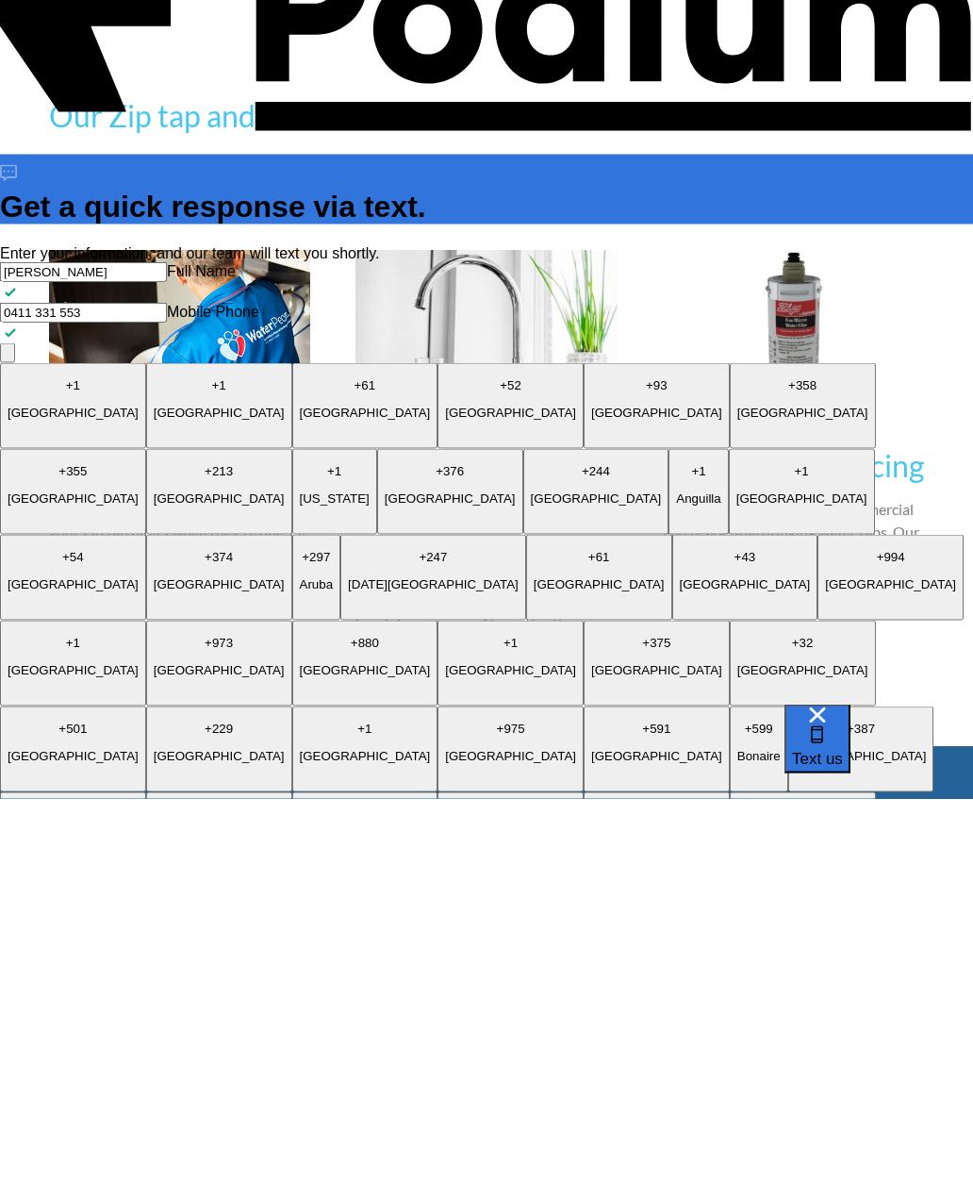
type textarea "x"
type textarea "I recently had a Zip HydrotapG5 installed but I have no idea what model it is a…"
type textarea "x"
type textarea "I recently had a Zip HydrotapG5 installed but I have no idea what model it is a…"
type textarea "x"
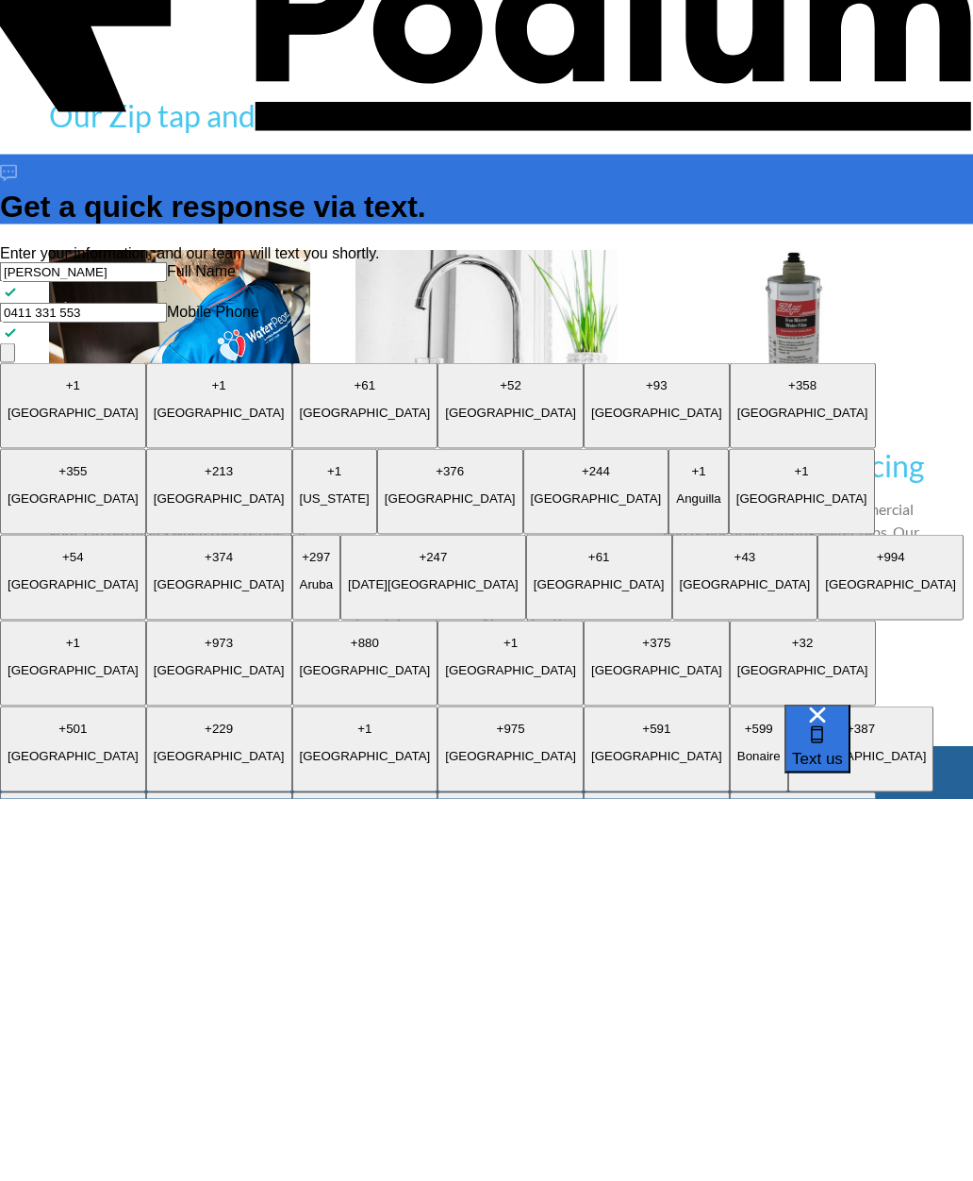
type textarea "I recently had a Zip HydrotapG5 installed but I have no idea what model it is a…"
type textarea "x"
type textarea "I recently had a Zip HydrotapG5 installed but I have no idea what model it is a…"
type textarea "x"
type textarea "I recently had a Zip HydrotapG5 installed but I have no idea what model it is a…"
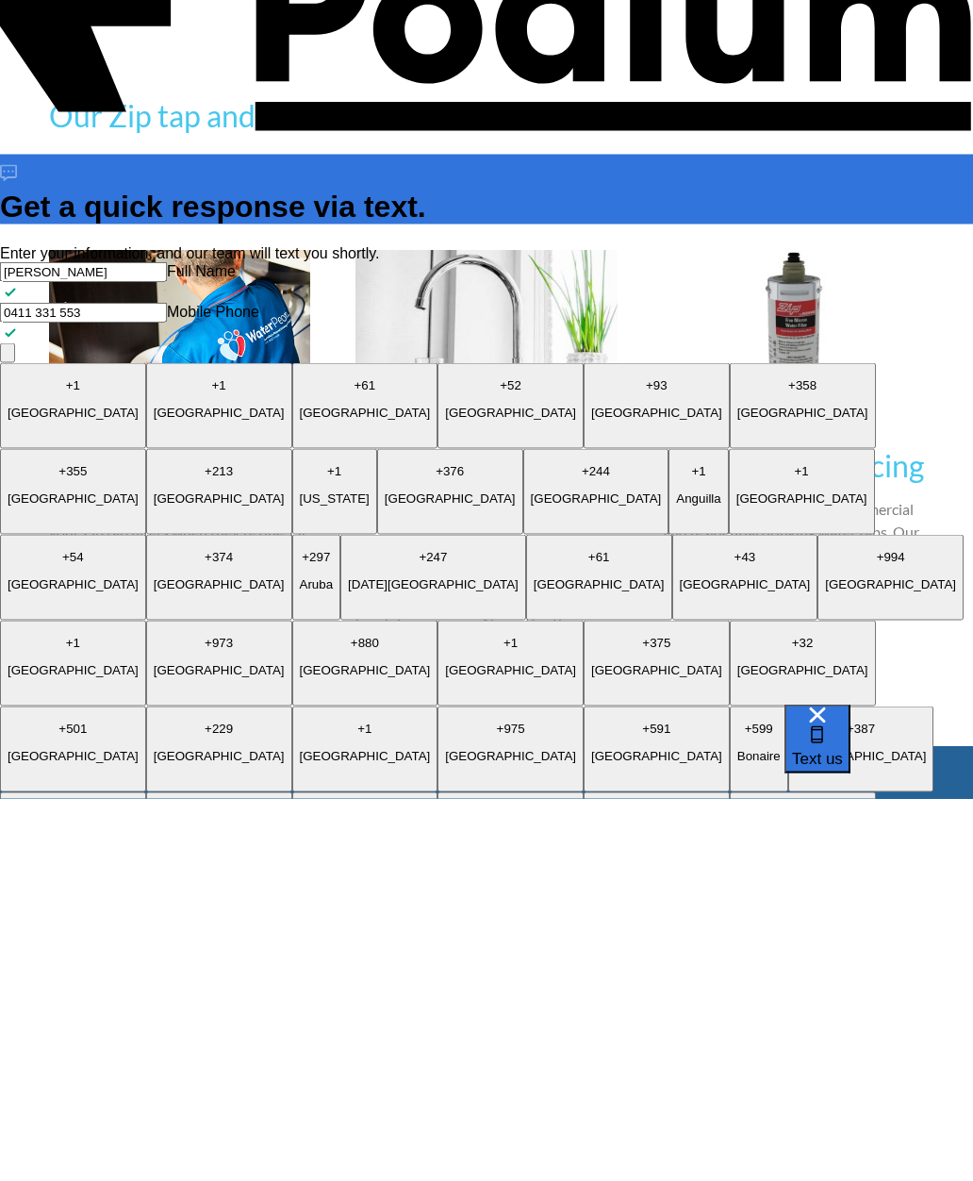
type textarea "x"
type textarea "I recently had a Zip HydrotapG5 installed but I have no idea what model it is a…"
type textarea "x"
type textarea "I recently had a Zip HydrotapG5 installed but I have no idea what model it is a…"
type textarea "x"
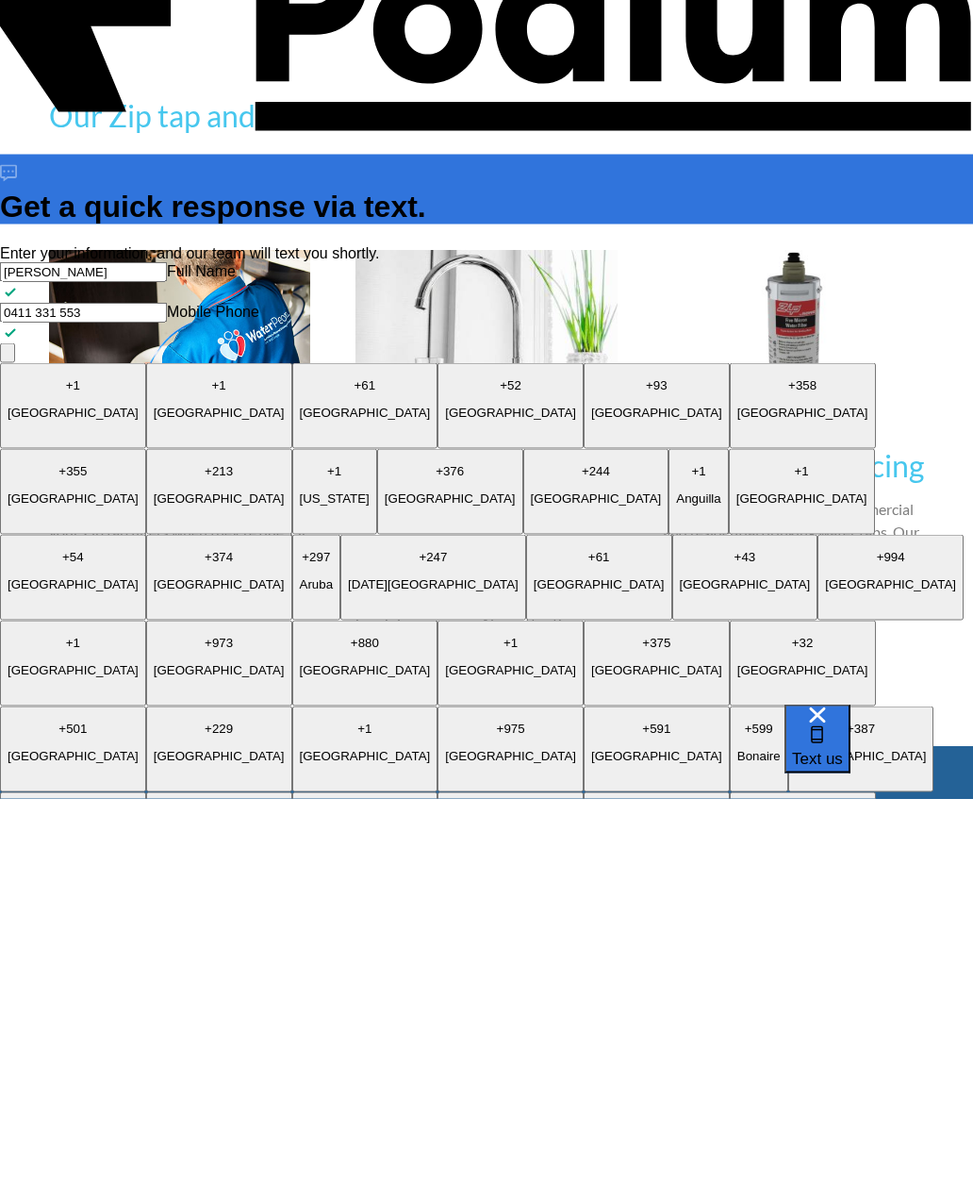
type textarea "I recently had a Zip HydrotapG5 installed but I have no idea what model it is a…"
type textarea "x"
type textarea "I recently had a Zip HydrotapG5 installed but I have no idea what model it is a…"
type textarea "x"
type textarea "I recently had a Zip HydrotapG5 installed but I have no idea what model it is a…"
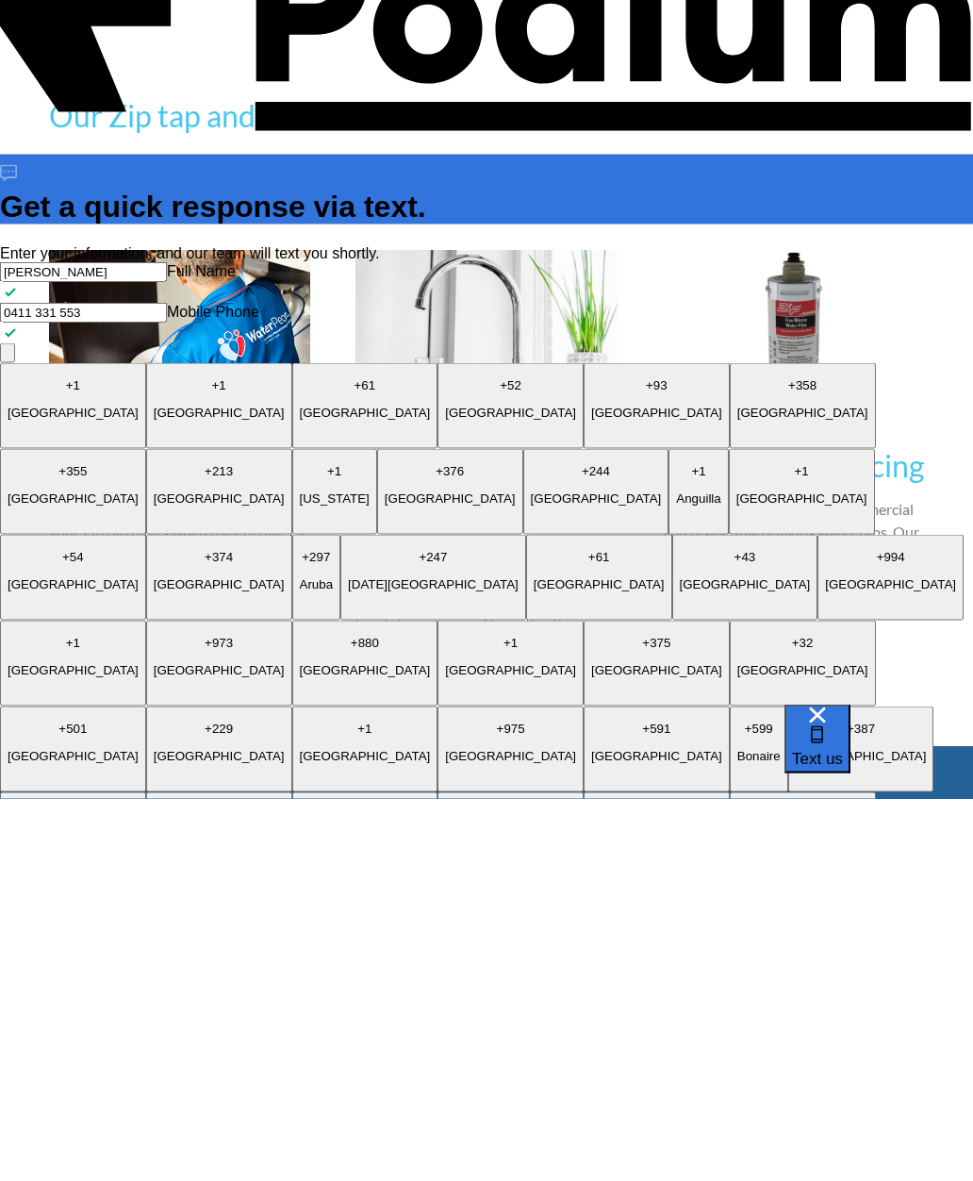
type textarea "x"
type textarea "I recently had a Zip HydrotapG5 installed but I have no idea what model it is a…"
type textarea "x"
type textarea "I recently had a Zip HydrotapG5 installed but I have no idea what model it is a…"
type textarea "x"
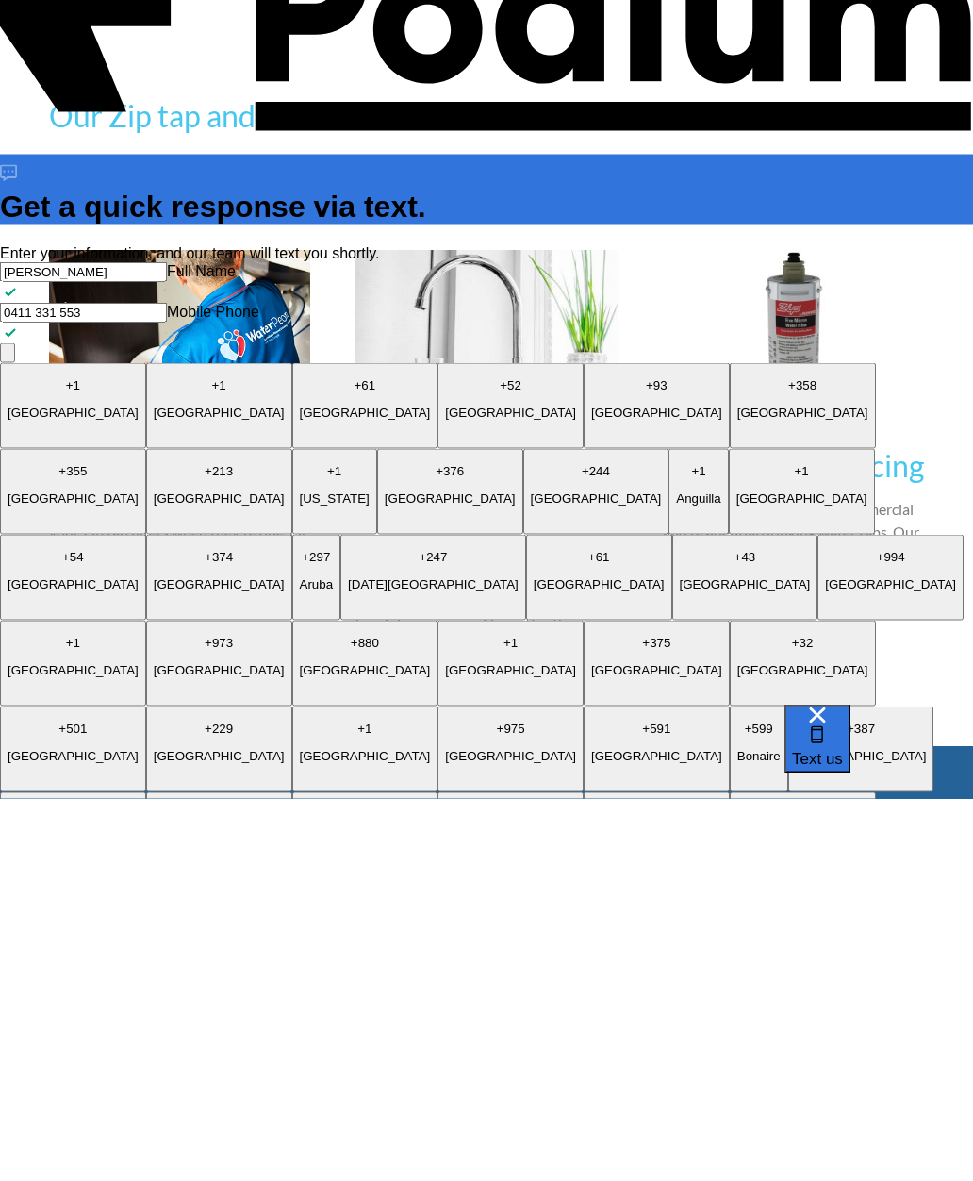
type textarea "I recently had a Zip HydrotapG5 installed but I have no idea what model it is a…"
type textarea "x"
type textarea "I recently had a Zip HydrotapG5 installed but I have no idea what model it is a…"
type textarea "x"
type textarea "I recently had a Zip HydrotapG5 installed but I have no idea what model it is a…"
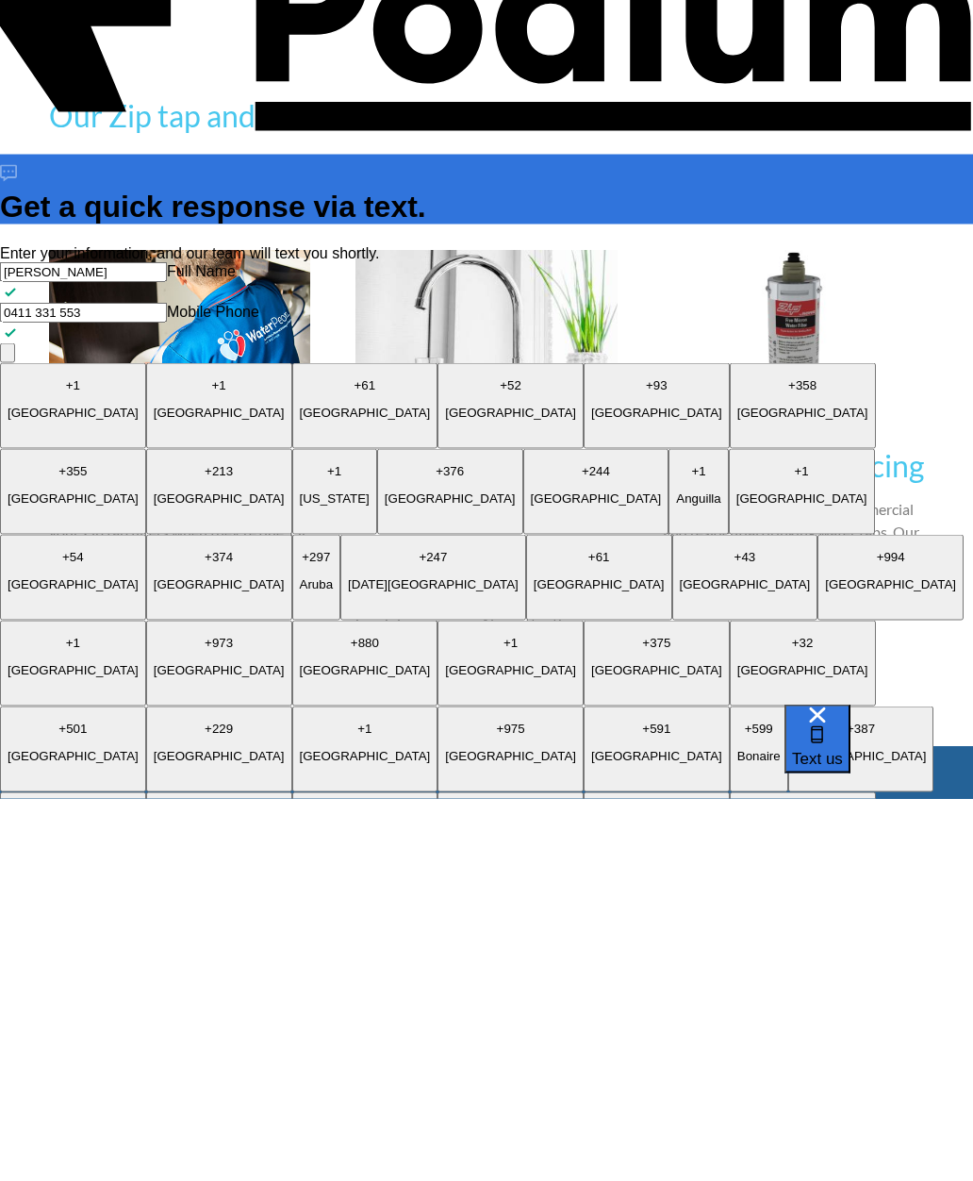
type textarea "x"
type textarea "I recently had a Zip HydrotapG5 installed but I have no idea what model it is a…"
type textarea "x"
type textarea "I recently had a Zip HydrotapG5 installed but I have no idea what model it is a…"
type textarea "x"
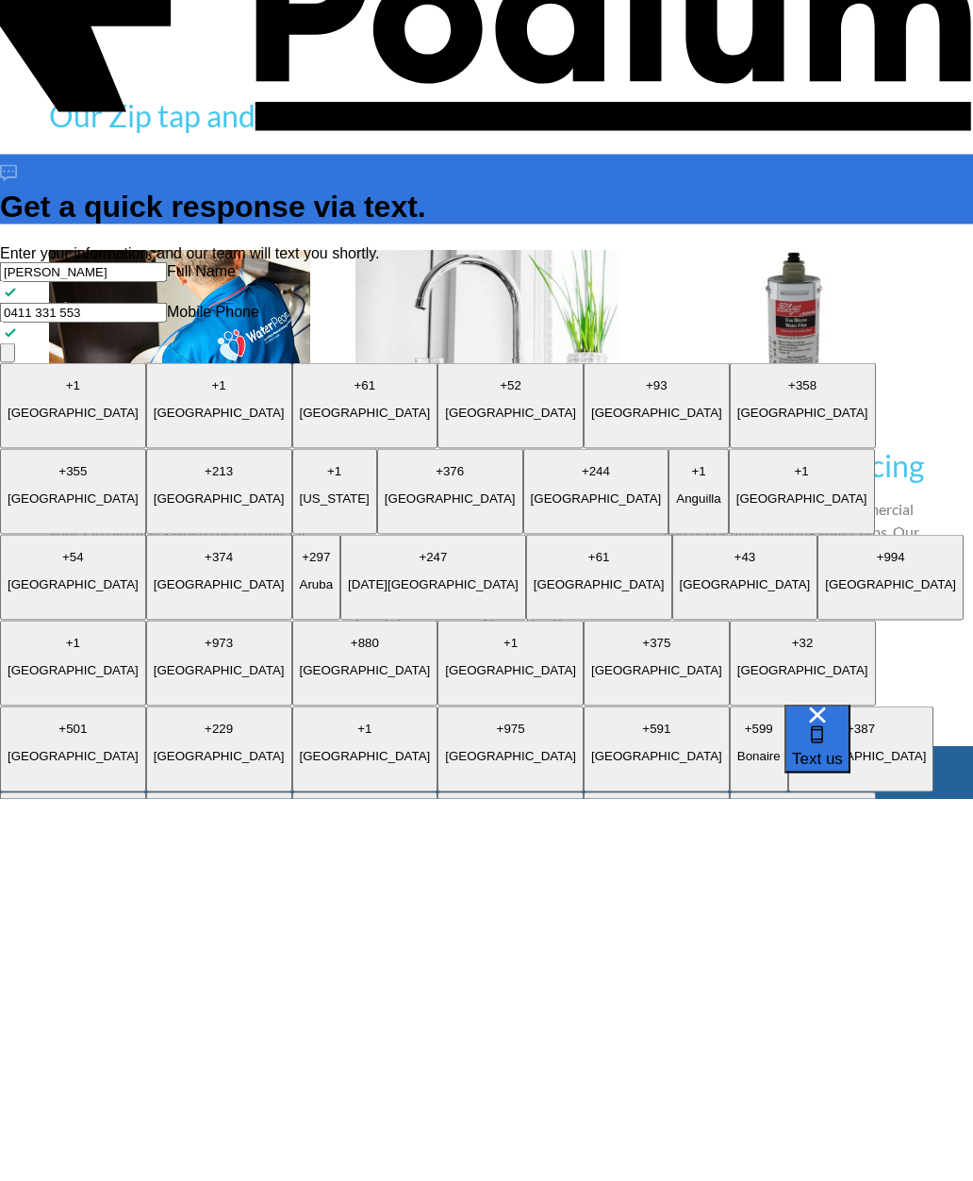
scroll to position [11, 0]
type textarea "I recently had a Zip HydrotapG5 installed but I have no idea what model it is a…"
type textarea "x"
type textarea "I recently had a Zip HydrotapG5 installed but I have no idea what model it is a…"
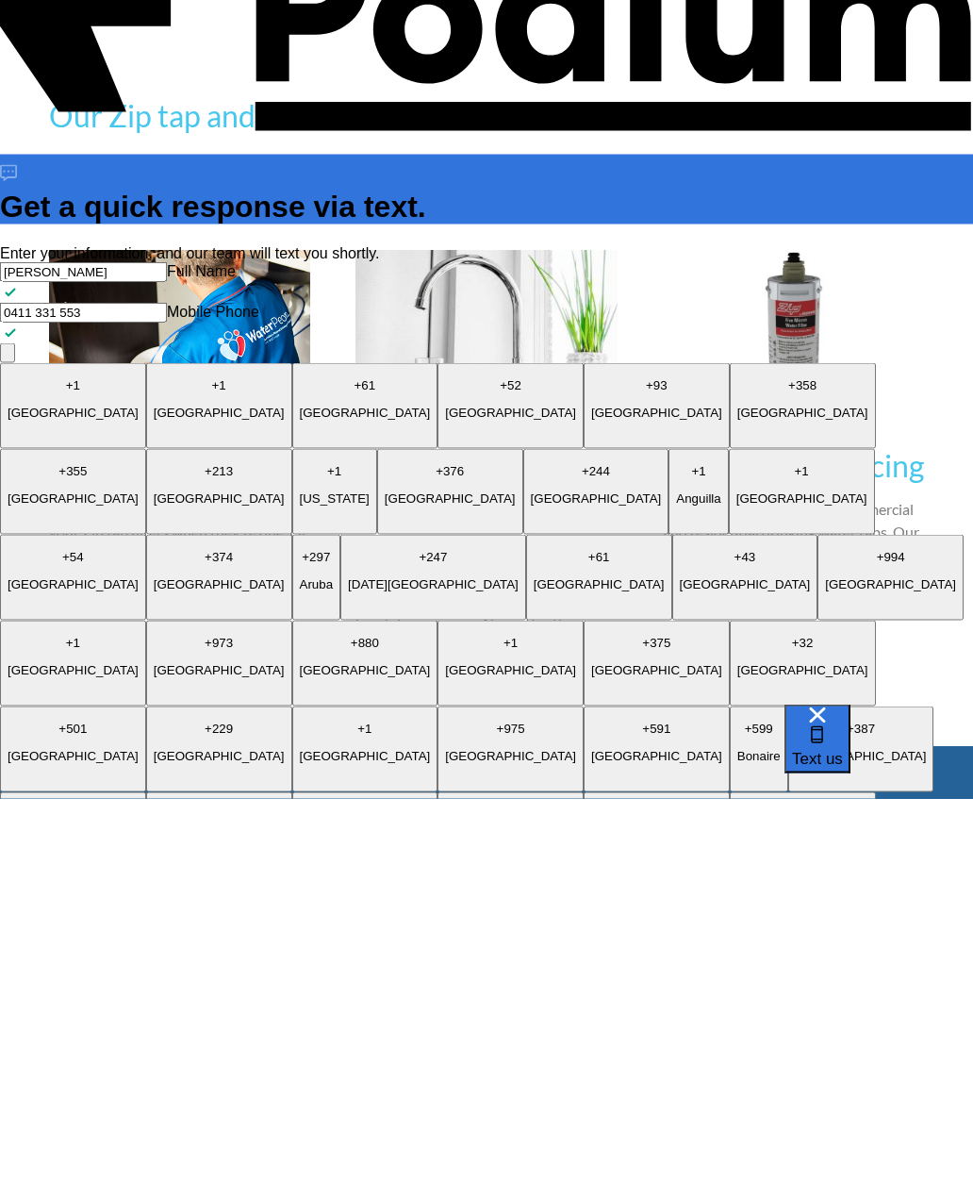
type textarea "x"
type textarea "I recently had a Zip HydrotapG5 installed but I have no idea what model it is a…"
type textarea "x"
type textarea "I recently had a Zip HydrotapG5 installed but I have no idea what model it is a…"
